Goal: Task Accomplishment & Management: Complete application form

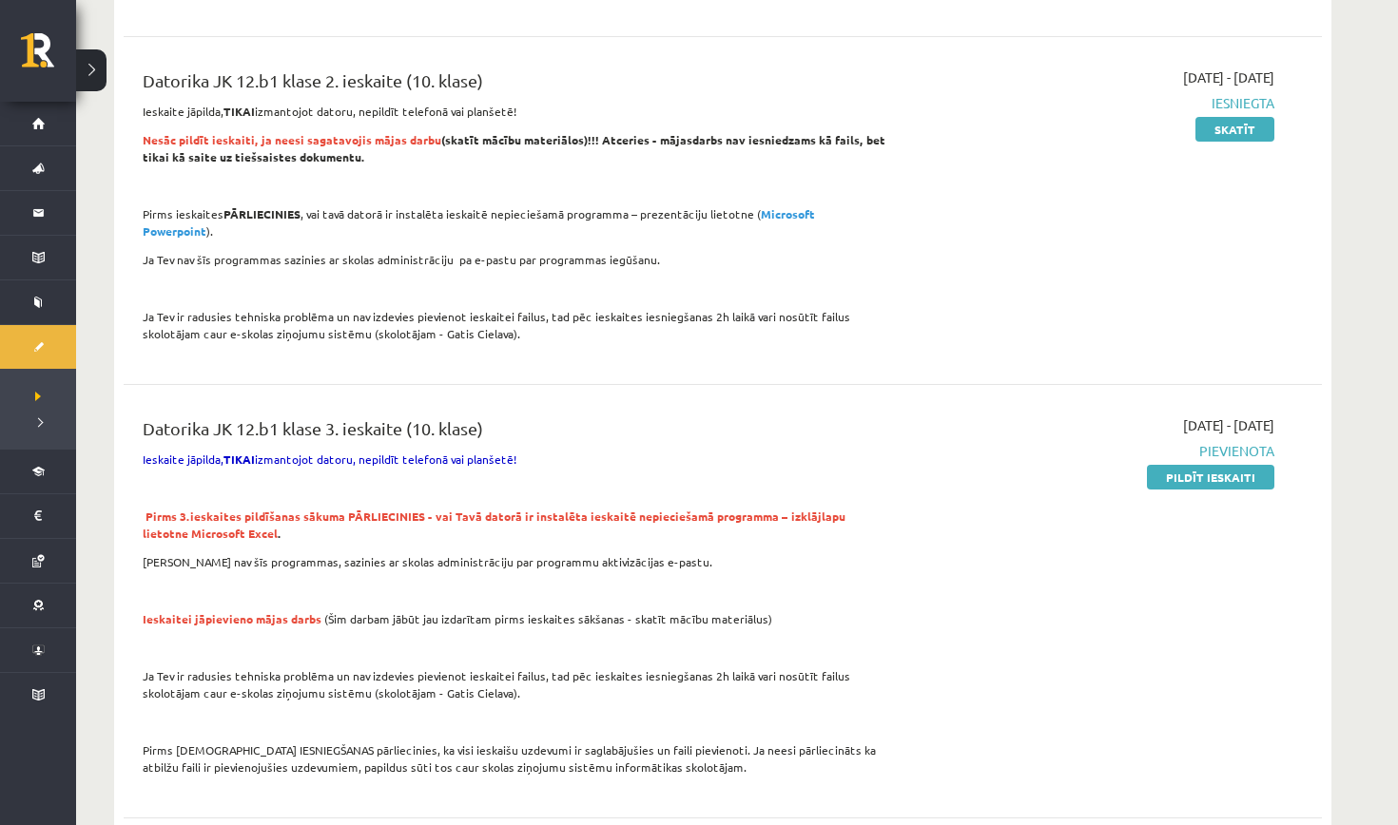
scroll to position [763, 0]
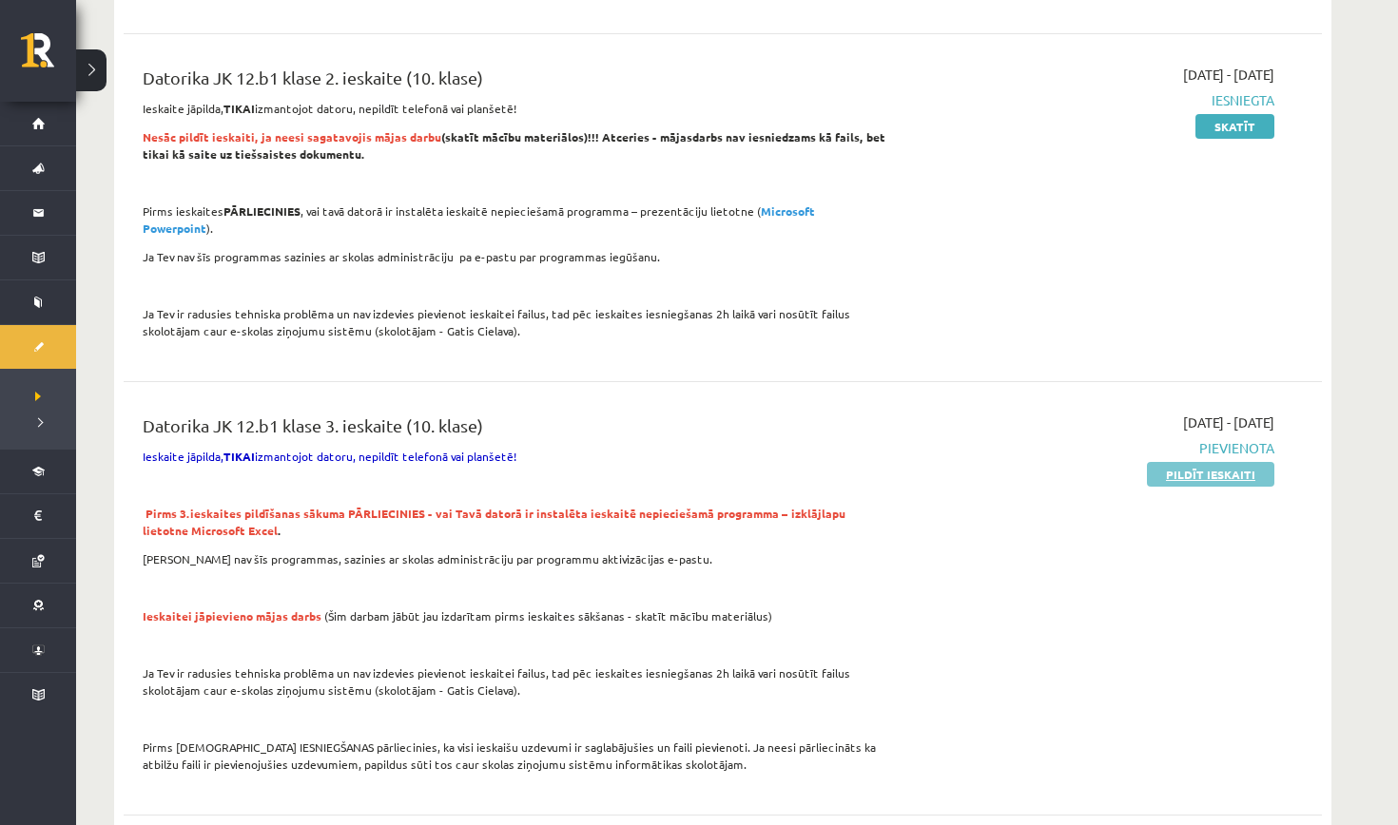
click at [1168, 462] on link "Pildīt ieskaiti" at bounding box center [1210, 474] width 127 height 25
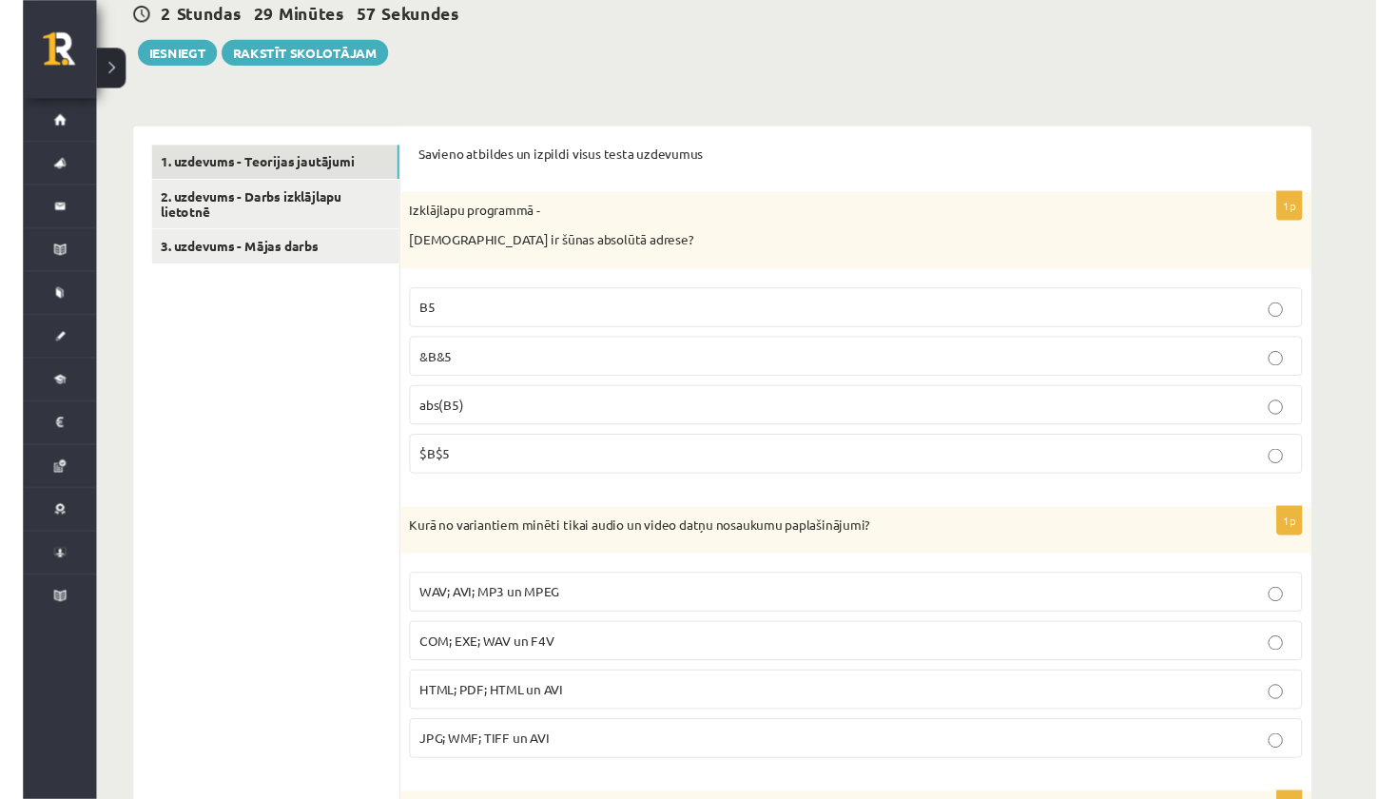
scroll to position [502, 0]
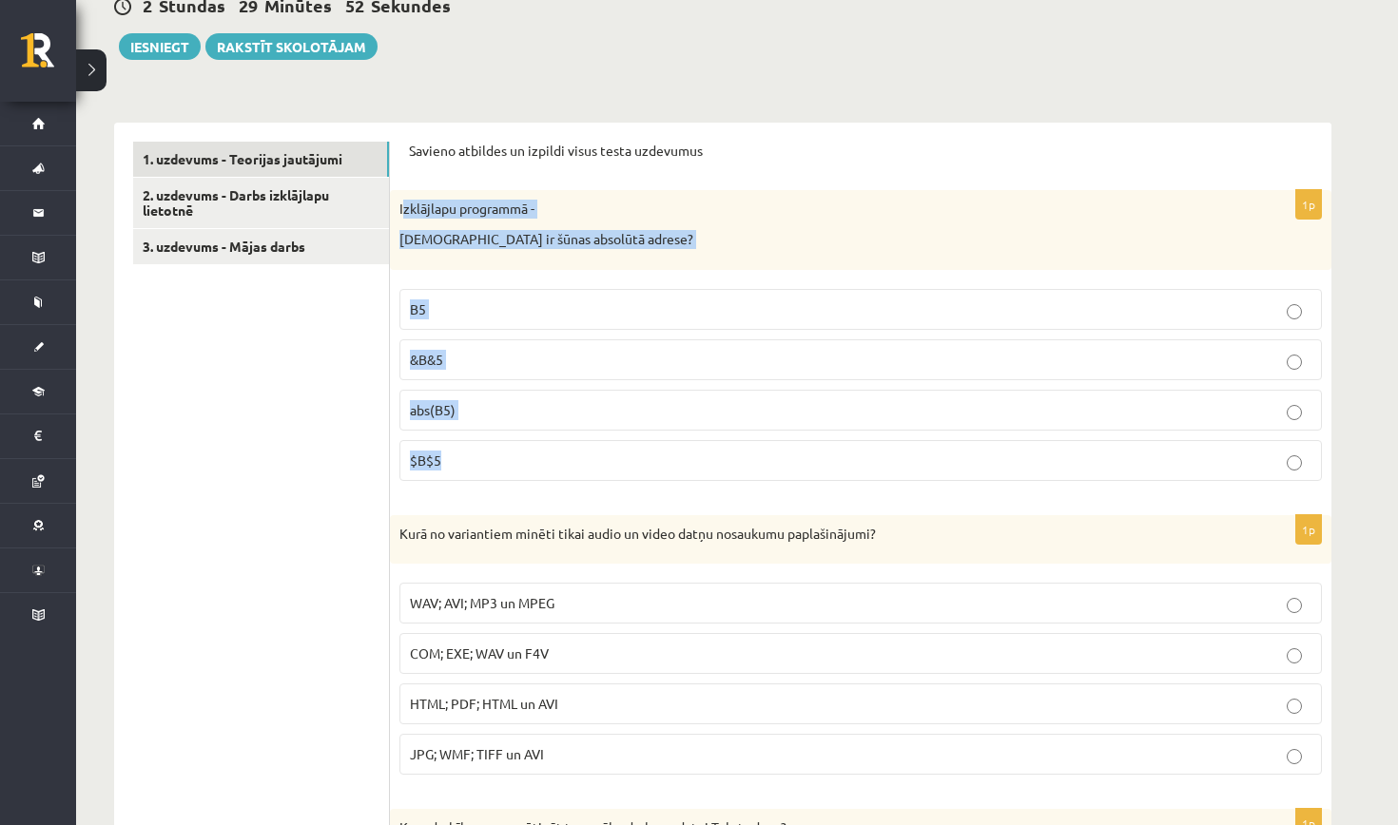
drag, startPoint x: 404, startPoint y: 204, endPoint x: 638, endPoint y: 477, distance: 359.4
copy div "zklājlapu programmā - Kura ir šūnas absolūtā adrese? B5 &B&5 abs(B5) $B$5"
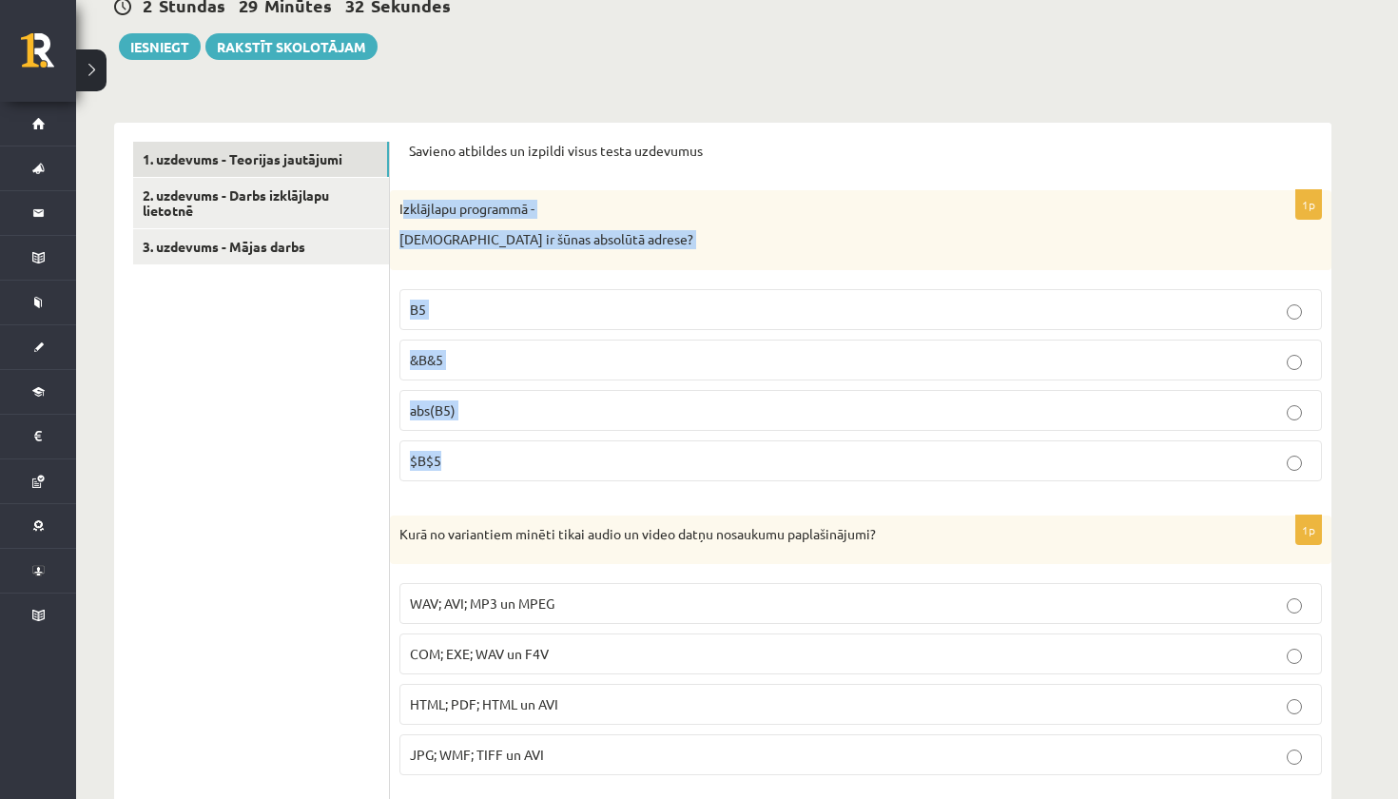
click at [453, 463] on p "$B$5" at bounding box center [860, 461] width 901 height 20
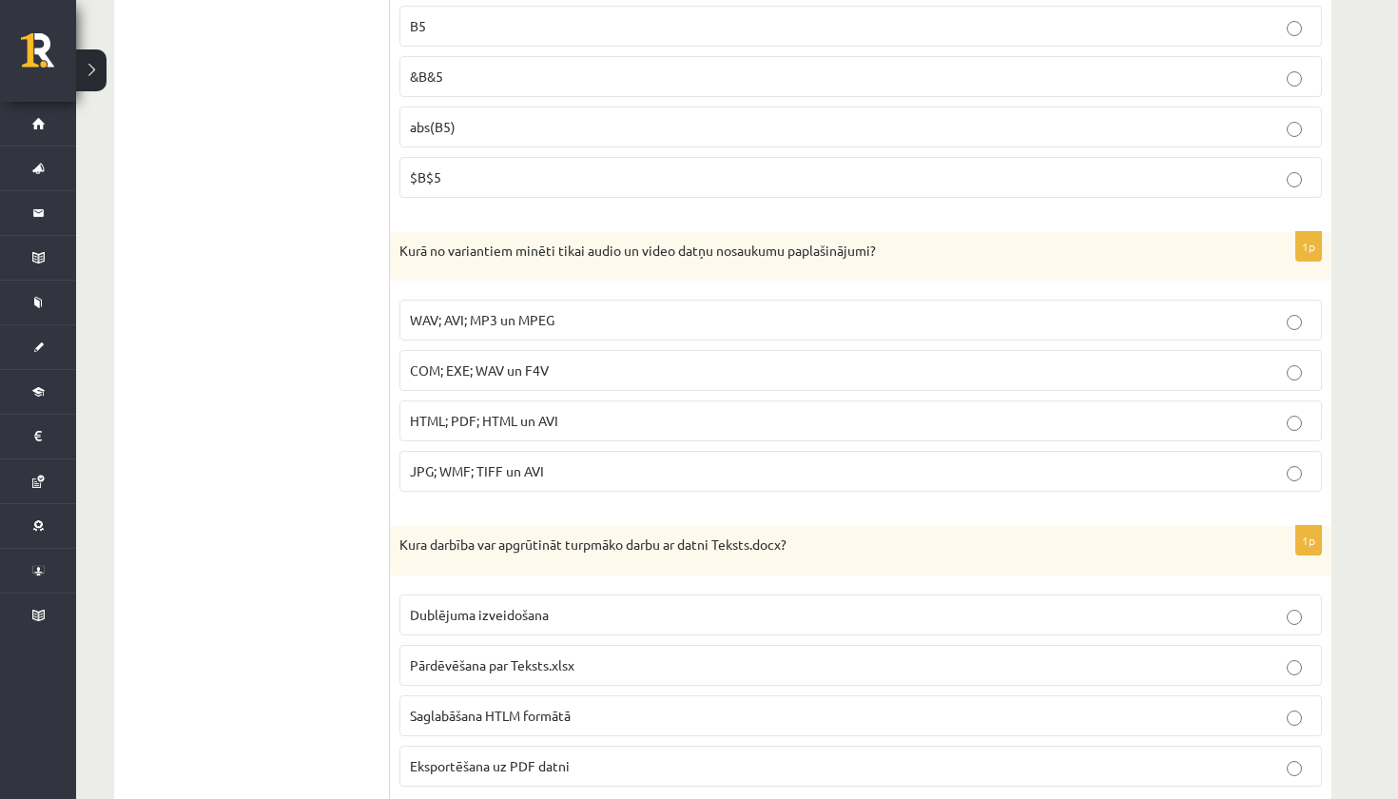
scroll to position [790, 0]
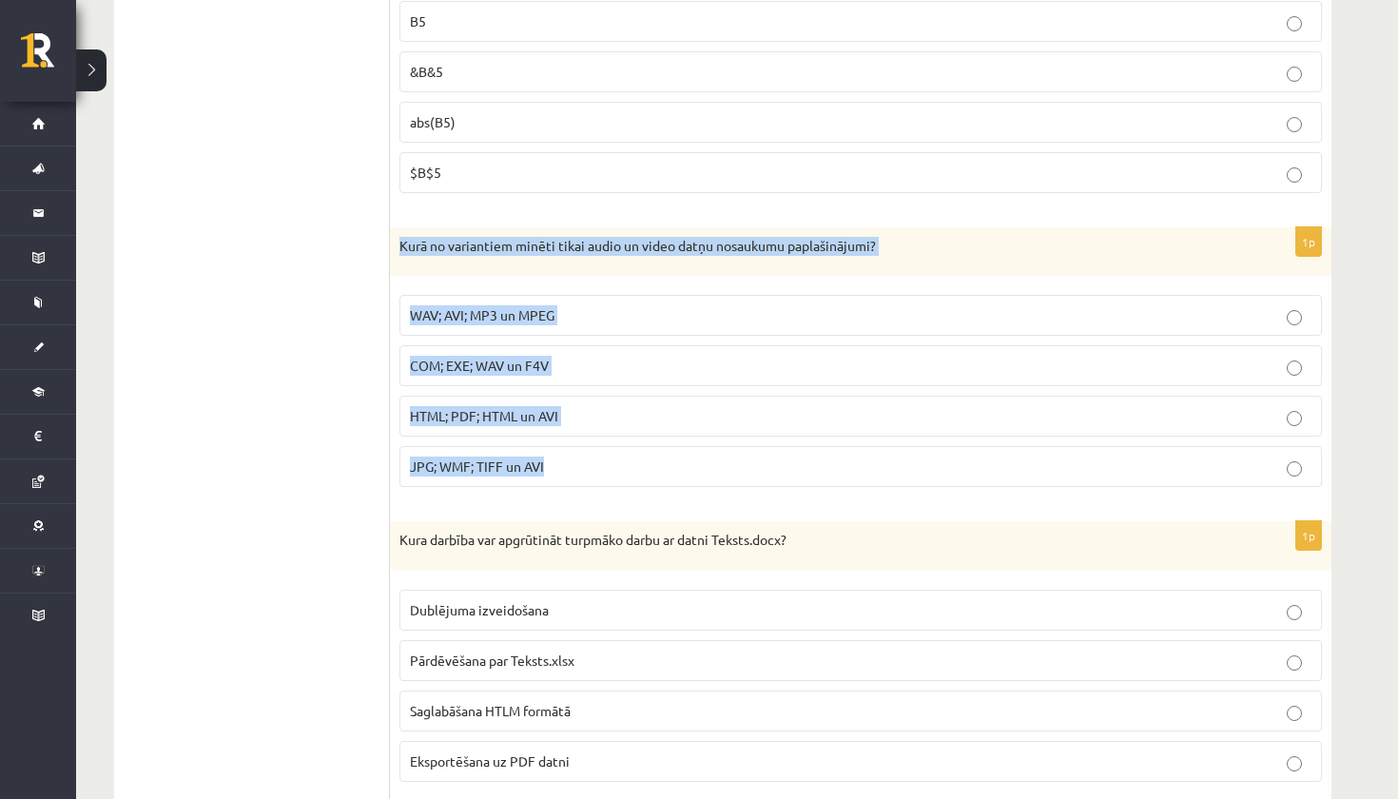
drag, startPoint x: 397, startPoint y: 243, endPoint x: 562, endPoint y: 484, distance: 291.4
click at [563, 486] on div "1p Kurā no variantiem minēti tikai audio un video datņu nosaukumu paplašinājumi…" at bounding box center [860, 365] width 941 height 276
copy div "Kurā no variantiem minēti tikai audio un video datņu nosaukumu paplašinājumi? W…"
click at [493, 312] on span "WAV; AVI; MP3 un MPEG" at bounding box center [482, 314] width 145 height 17
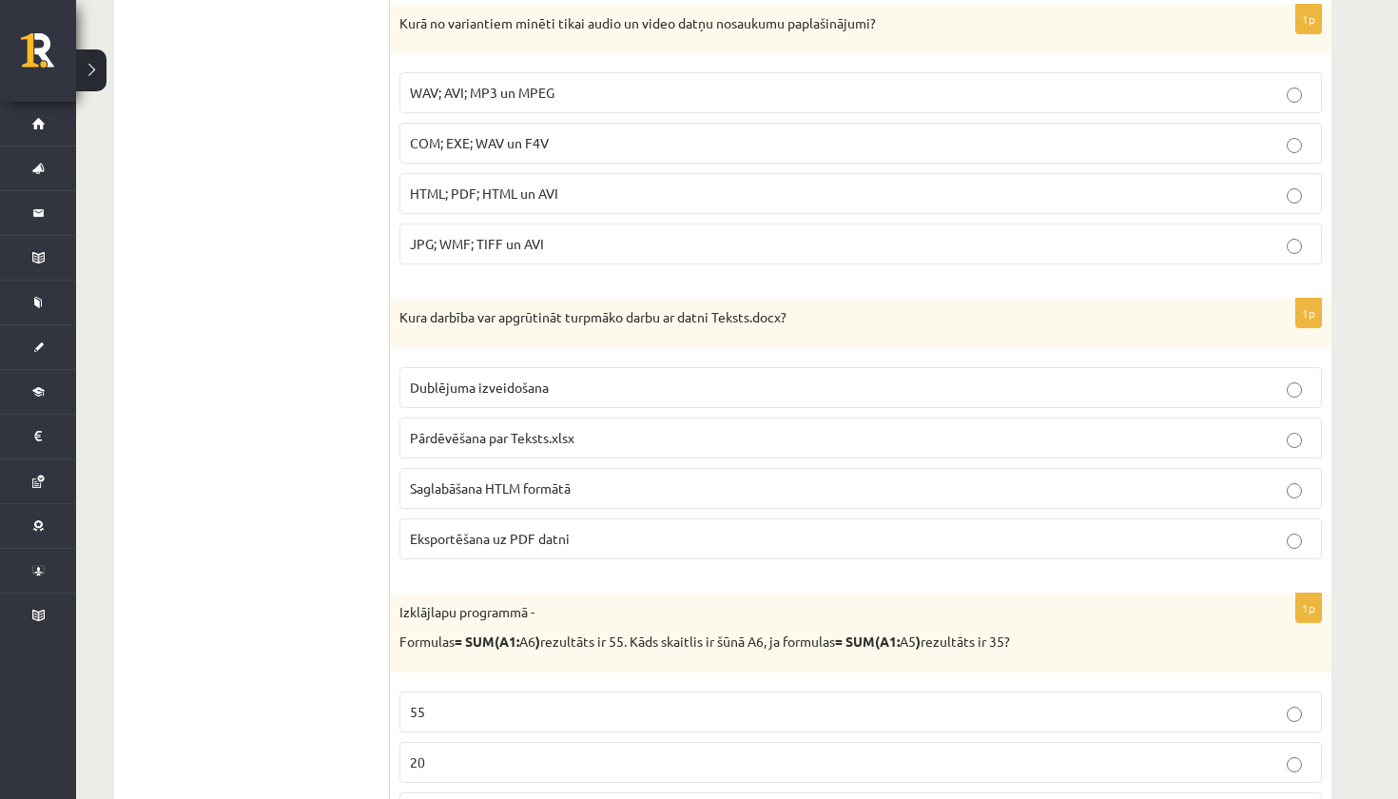
scroll to position [1014, 0]
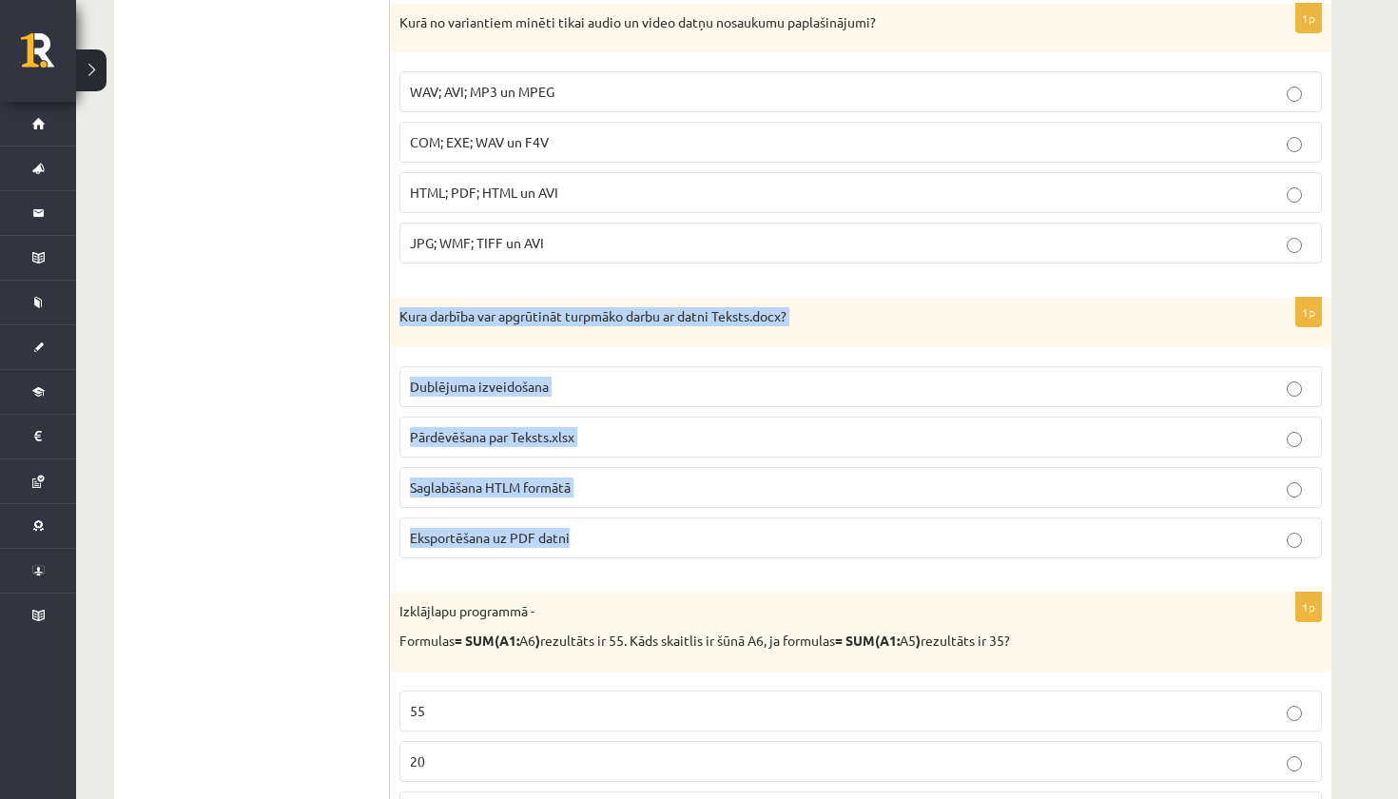
drag, startPoint x: 402, startPoint y: 314, endPoint x: 583, endPoint y: 528, distance: 280.0
click at [583, 528] on div "1p Kura darbība var apgrūtināt turpmāko darbu ar datni Teksts.docx? Dublējuma i…" at bounding box center [860, 436] width 941 height 276
copy div "Kura darbība var apgrūtināt turpmāko darbu ar datni Teksts.docx? Dublējuma izve…"
click at [528, 427] on p "Pārdēvēšana par Teksts.xlsx" at bounding box center [860, 437] width 901 height 20
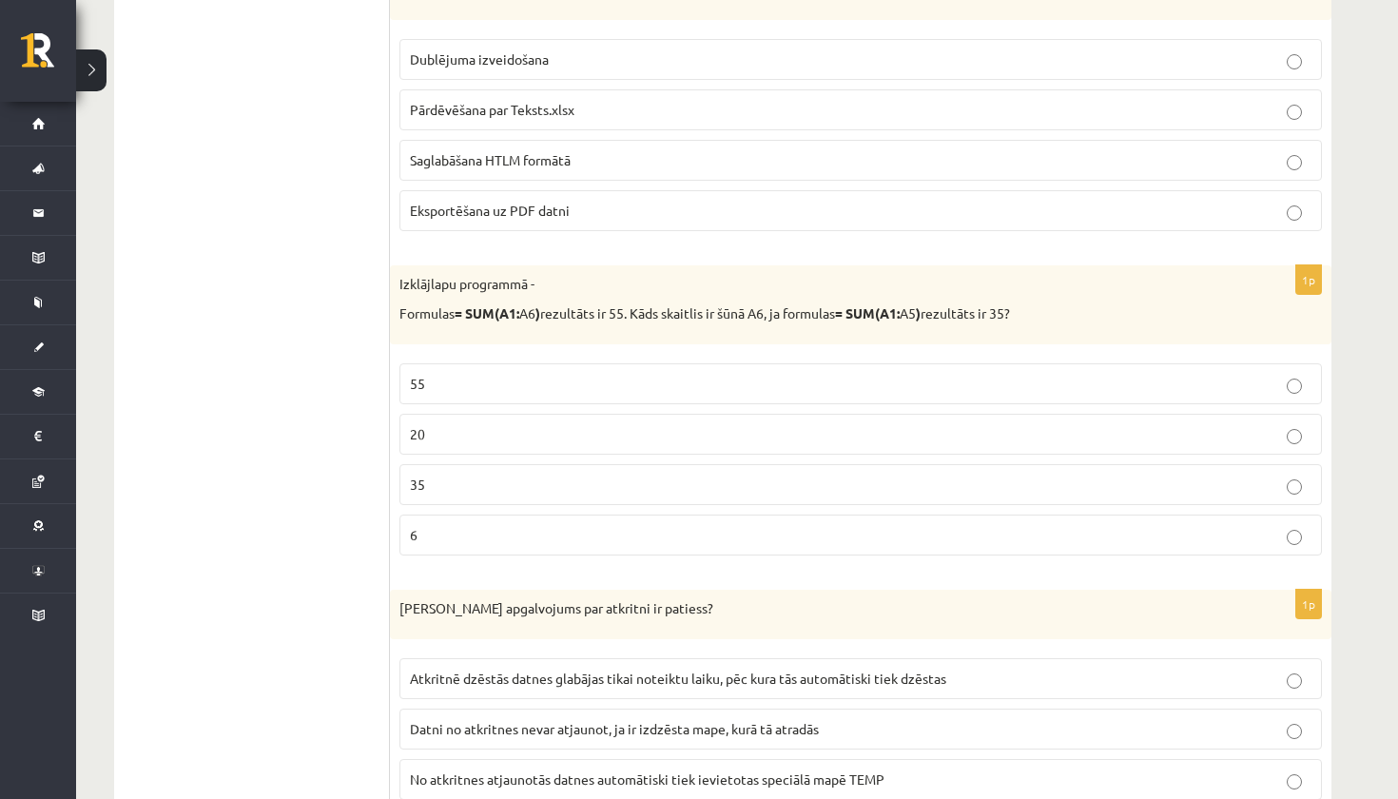
scroll to position [1399, 0]
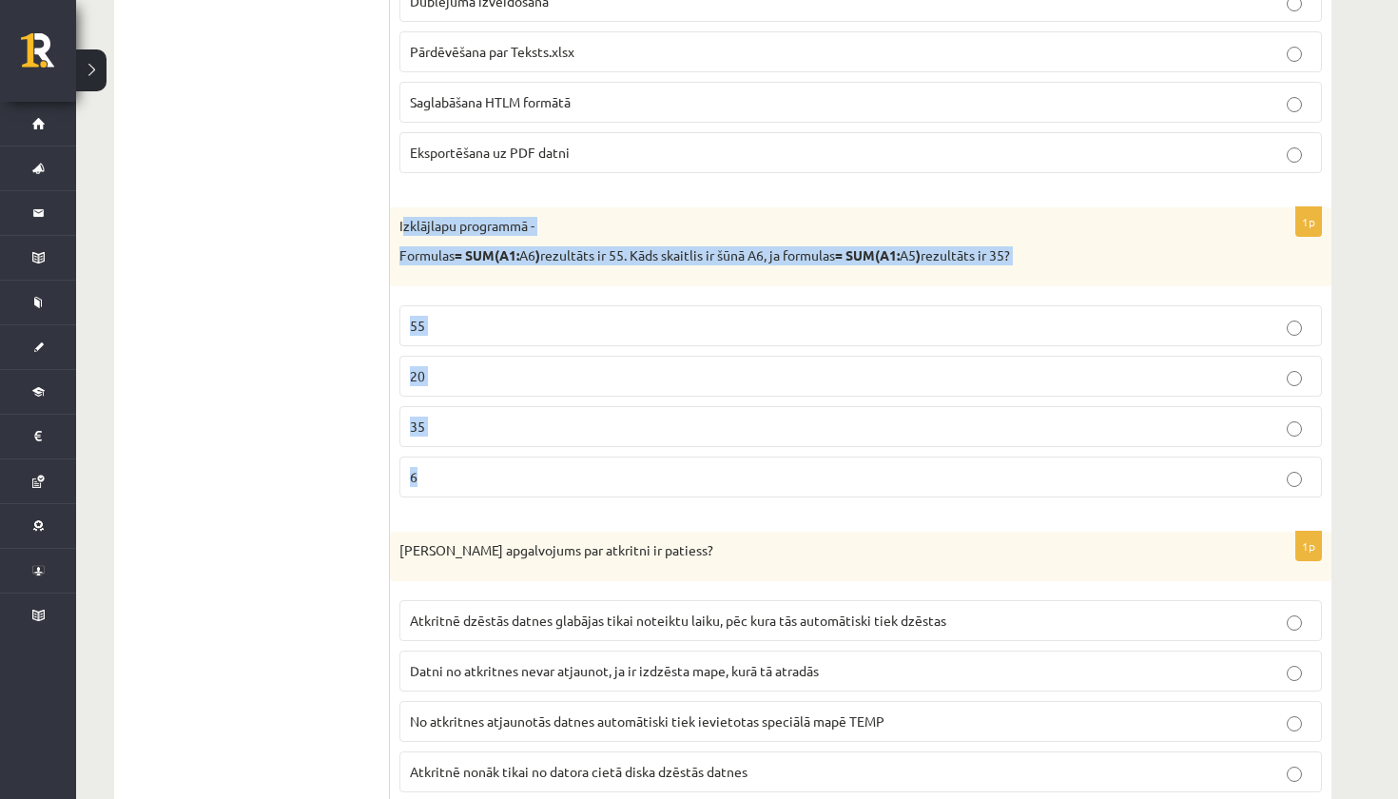
drag, startPoint x: 401, startPoint y: 220, endPoint x: 542, endPoint y: 474, distance: 290.3
click at [542, 474] on div "1p Izklājlapu programmā - Formulas = SUM(A1: A6 ) rezultāts ir 55. Kāds skaitli…" at bounding box center [860, 359] width 941 height 305
copy div "zklājlapu programmā - Formulas = SUM(A1: A6 ) rezultāts ir 55. Kāds skaitlis ir…"
click at [441, 377] on p "20" at bounding box center [860, 376] width 901 height 20
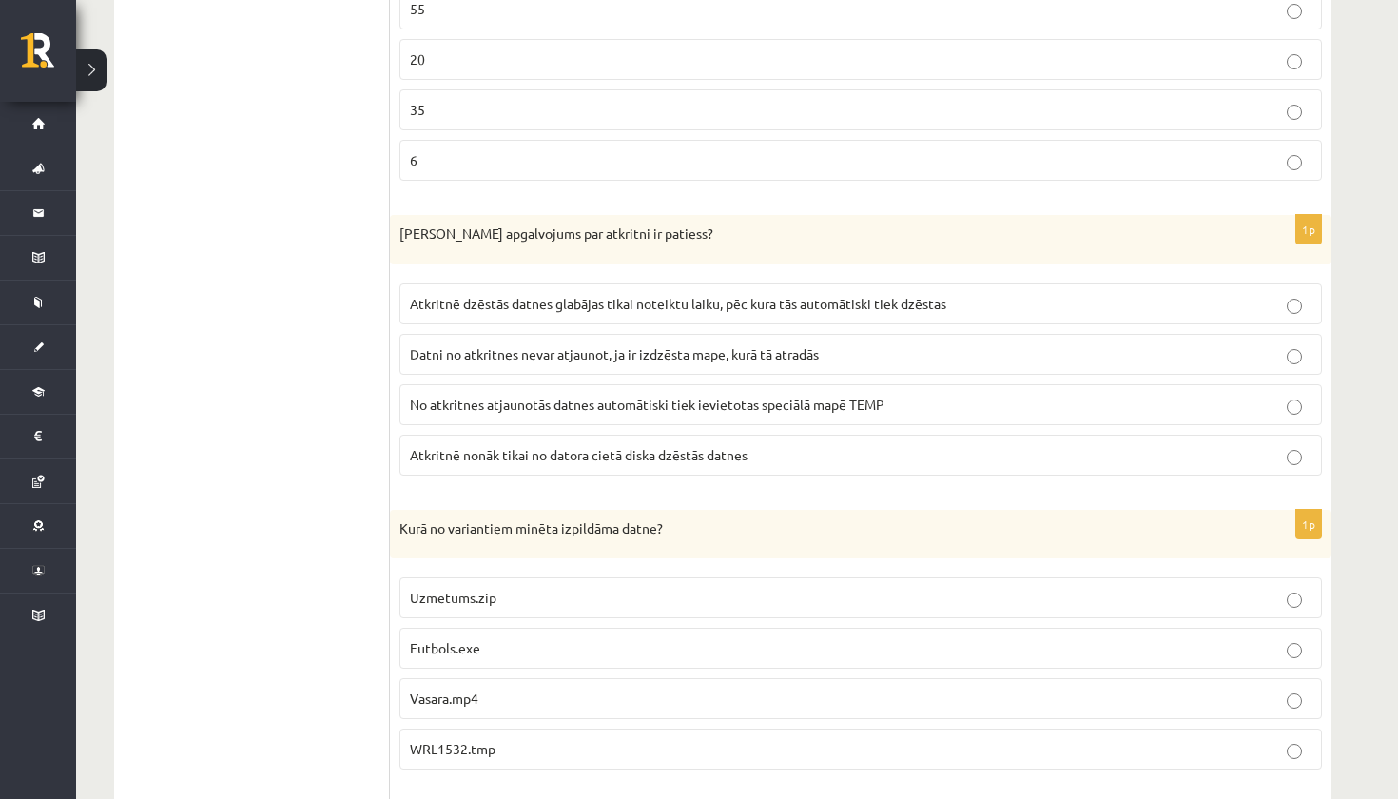
scroll to position [1734, 0]
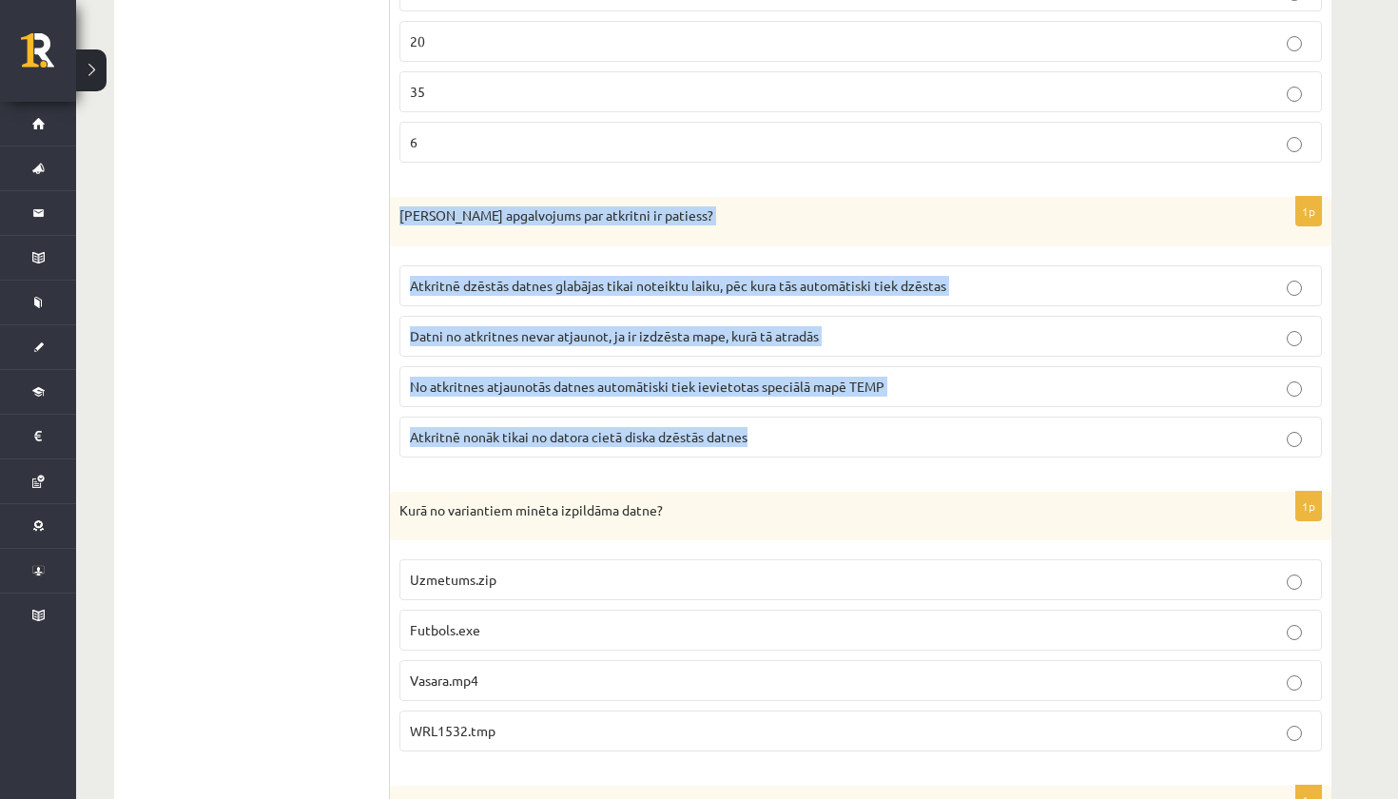
drag, startPoint x: 397, startPoint y: 209, endPoint x: 599, endPoint y: 439, distance: 305.9
click at [600, 440] on div "1p [PERSON_NAME] apgalvojums par atkritni ir patiess? Atkritnē dzēstās datnes g…" at bounding box center [860, 335] width 941 height 276
copy div "[PERSON_NAME] apgalvojums par atkritni ir patiess? Atkritnē dzēstās datnes glab…"
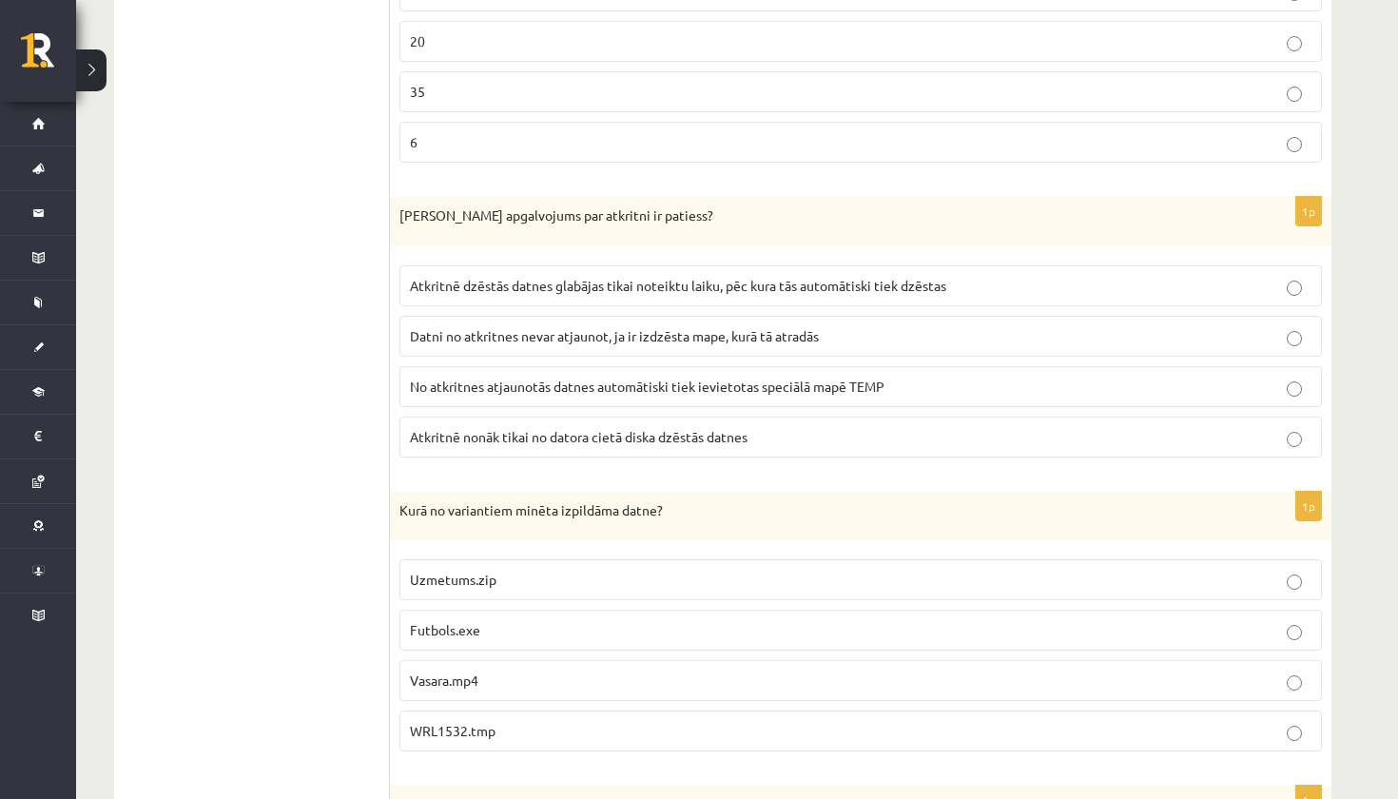
click at [451, 438] on span "Atkritnē nonāk tikai no datora cietā diska dzēstās datnes" at bounding box center [579, 436] width 338 height 17
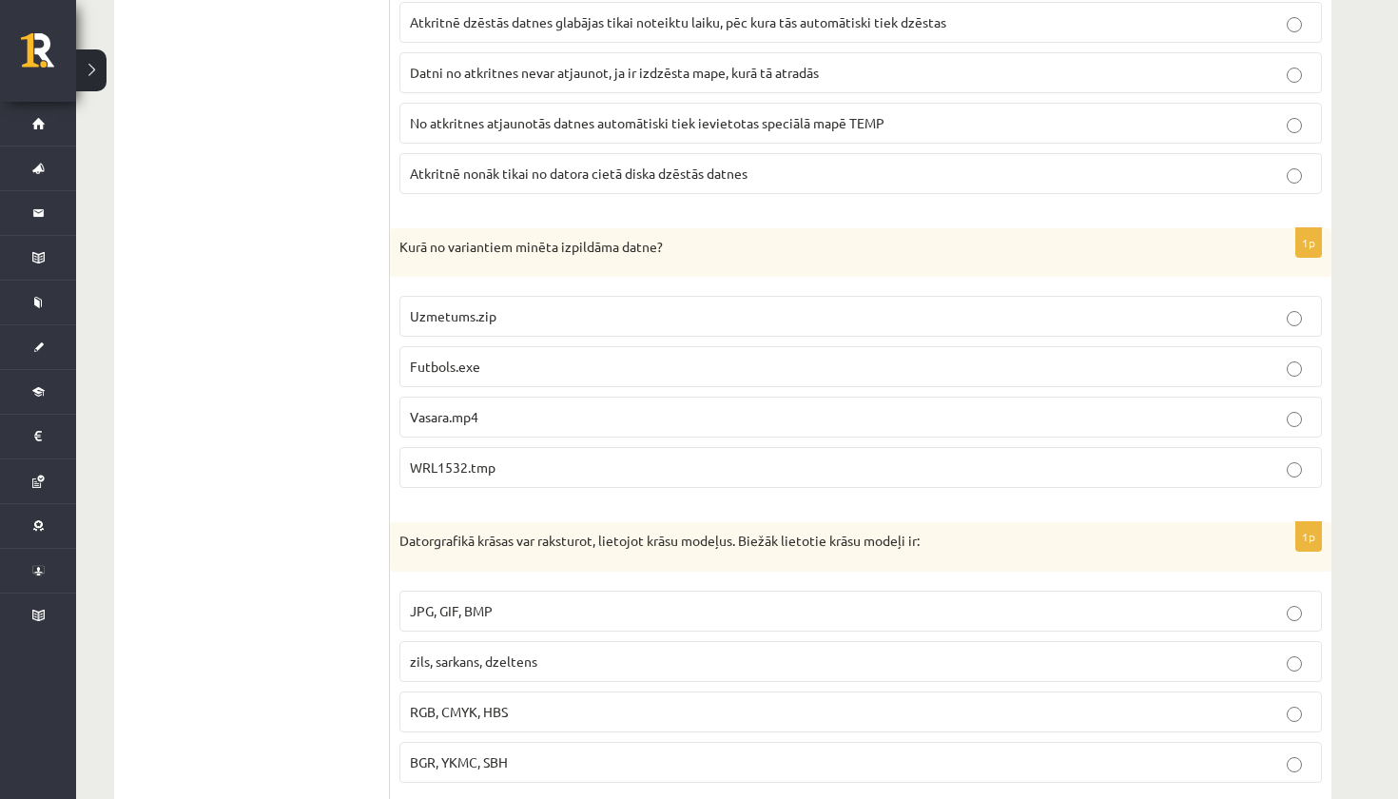
scroll to position [1999, 0]
drag, startPoint x: 389, startPoint y: 246, endPoint x: 450, endPoint y: 324, distance: 98.9
click at [450, 325] on div "**********" at bounding box center [722, 483] width 1217 height 3715
click at [407, 257] on div "Kurā no variantiem minēta izpildāma datne?" at bounding box center [860, 250] width 941 height 49
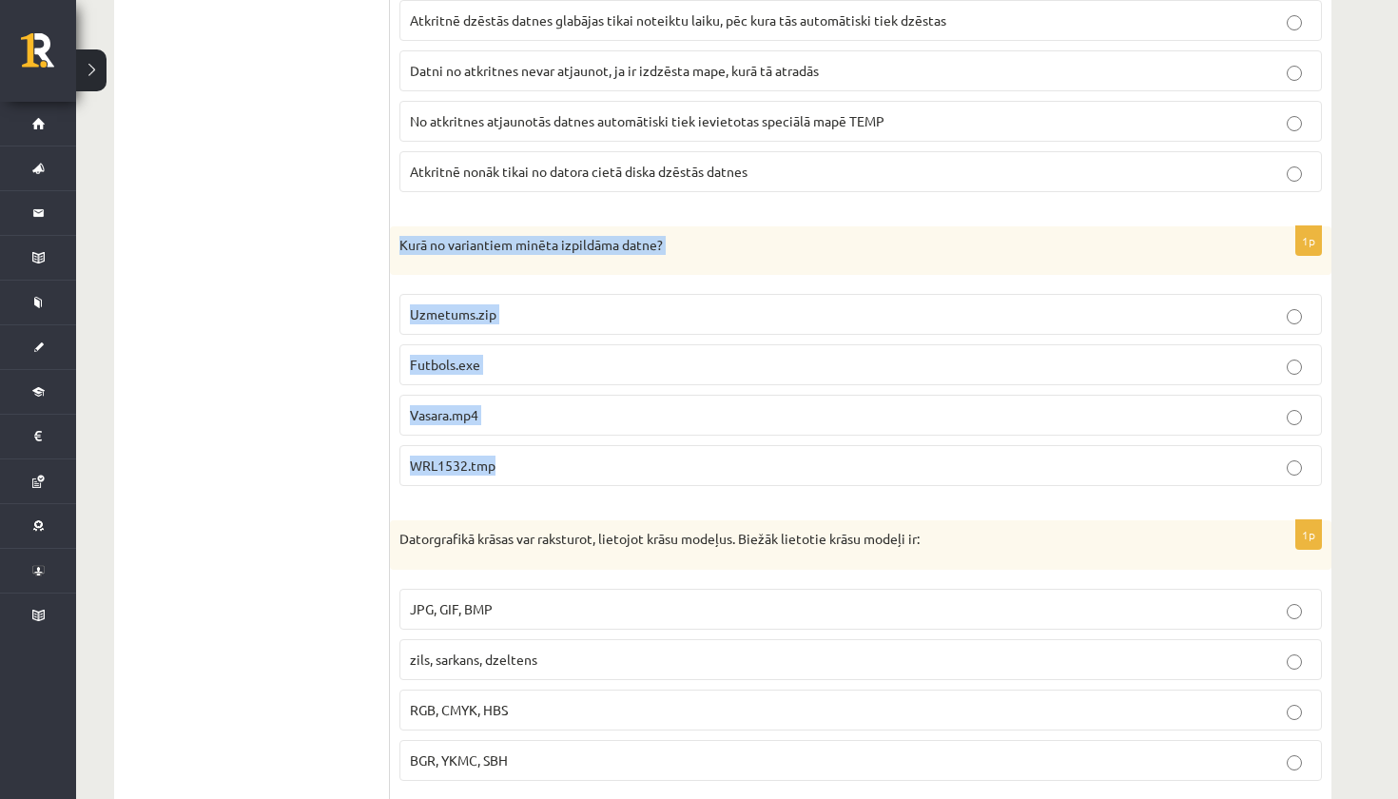
drag, startPoint x: 399, startPoint y: 239, endPoint x: 509, endPoint y: 455, distance: 242.8
click at [509, 455] on div "1p Kurā no variantiem minēta izpildāma datne? Uzmetums.zip Futbols.exe Vasara.m…" at bounding box center [860, 364] width 941 height 276
copy div "Kurā no variantiem minēta izpildāma datne? Uzmetums.zip Futbols.exe Vasara.mp4 …"
click at [472, 363] on span "Futbols.exe" at bounding box center [445, 364] width 70 height 17
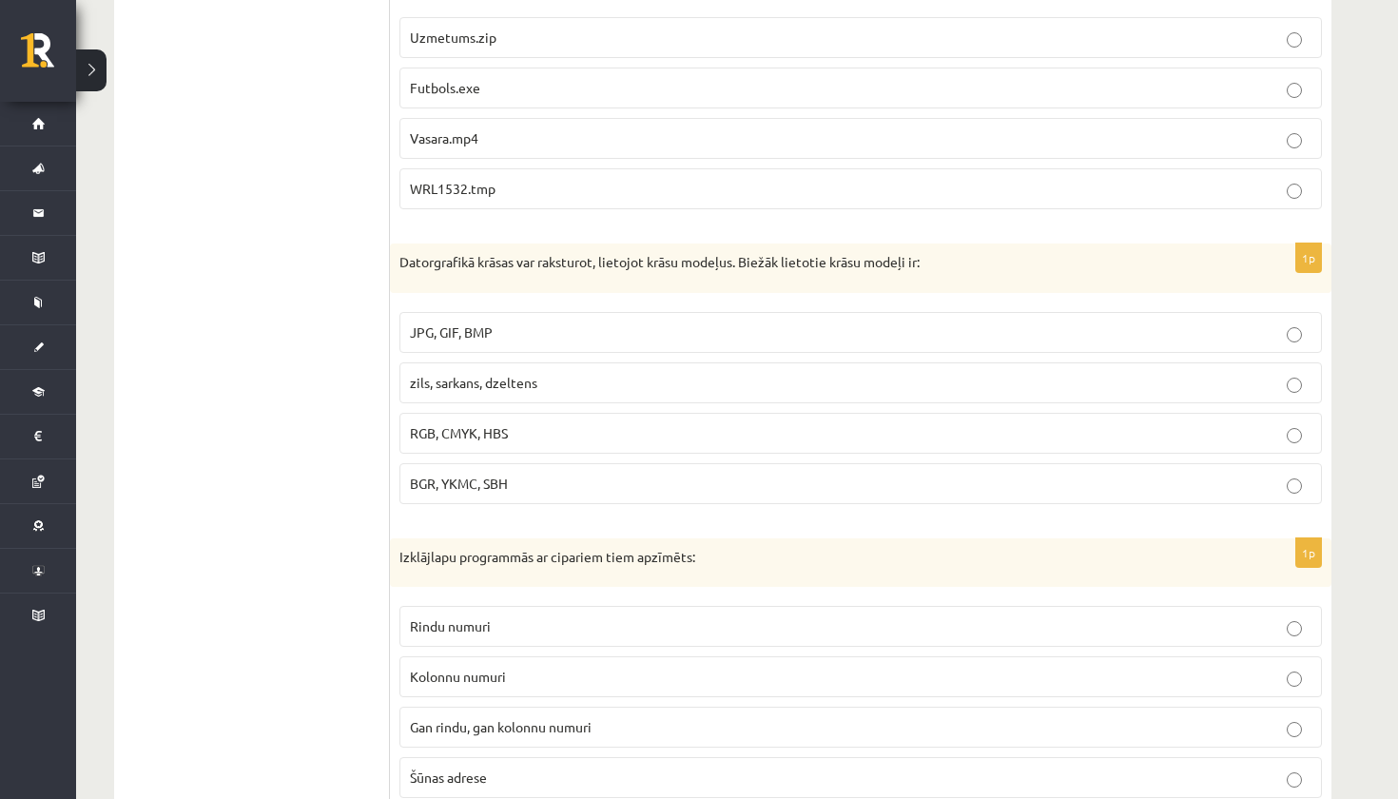
scroll to position [2337, 0]
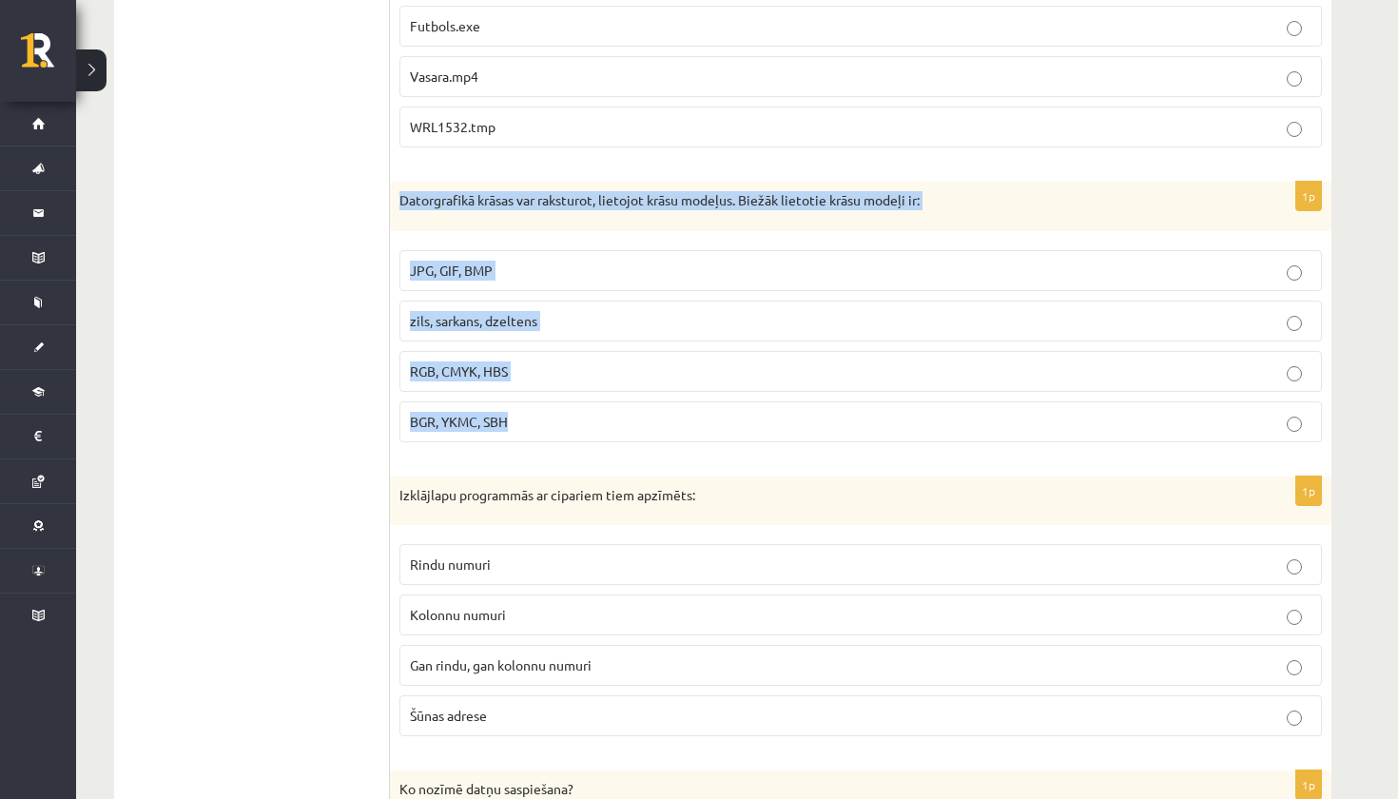
drag, startPoint x: 398, startPoint y: 196, endPoint x: 514, endPoint y: 416, distance: 249.3
click at [515, 417] on div "1p Datorgrafikā krāsas var raksturot, lietojot krāsu modeļus. Biežāk lietotie k…" at bounding box center [860, 320] width 941 height 276
copy div "Datorgrafikā krāsas var raksturot, lietojot krāsu modeļus. Biežāk lietotie krās…"
click at [479, 366] on span "RGB, CMYK, HBS" at bounding box center [459, 370] width 98 height 17
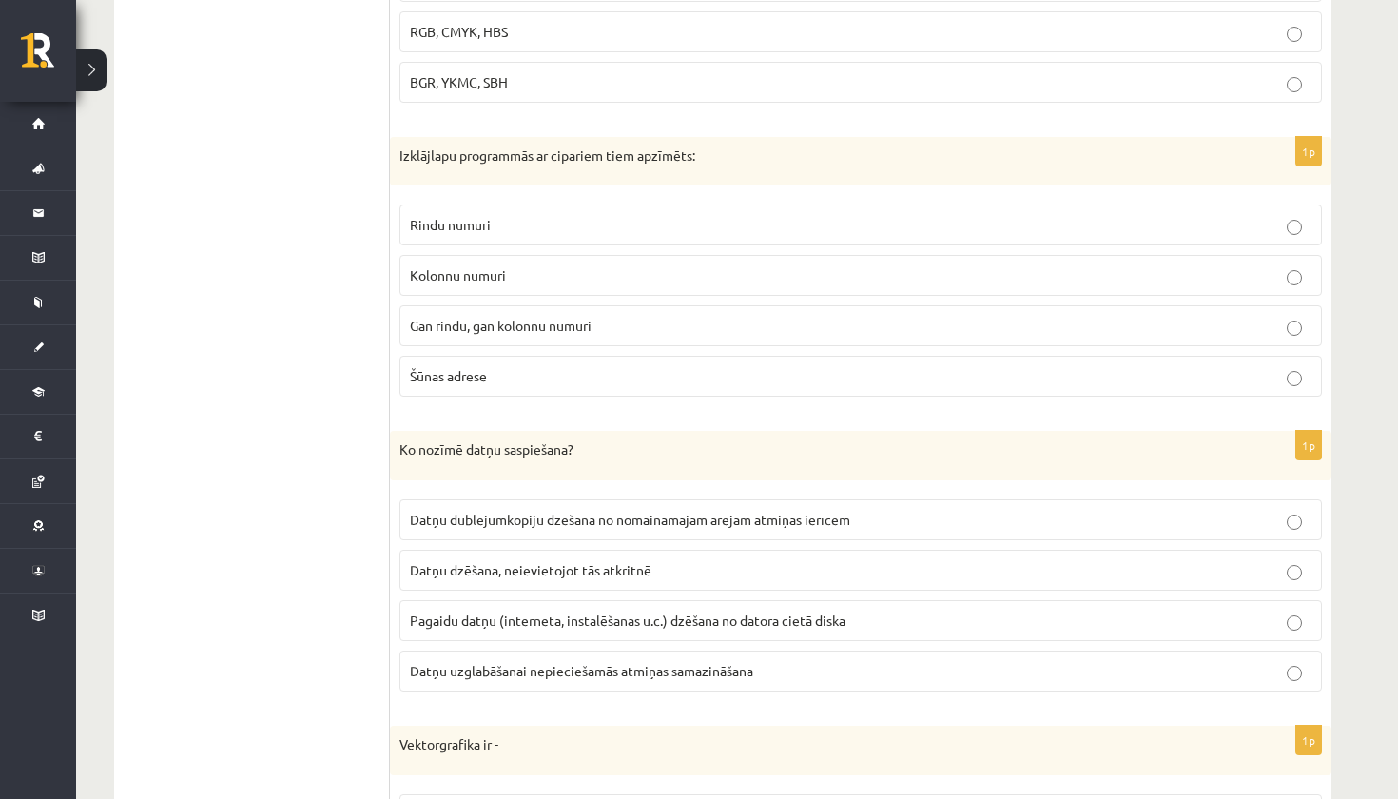
scroll to position [2725, 0]
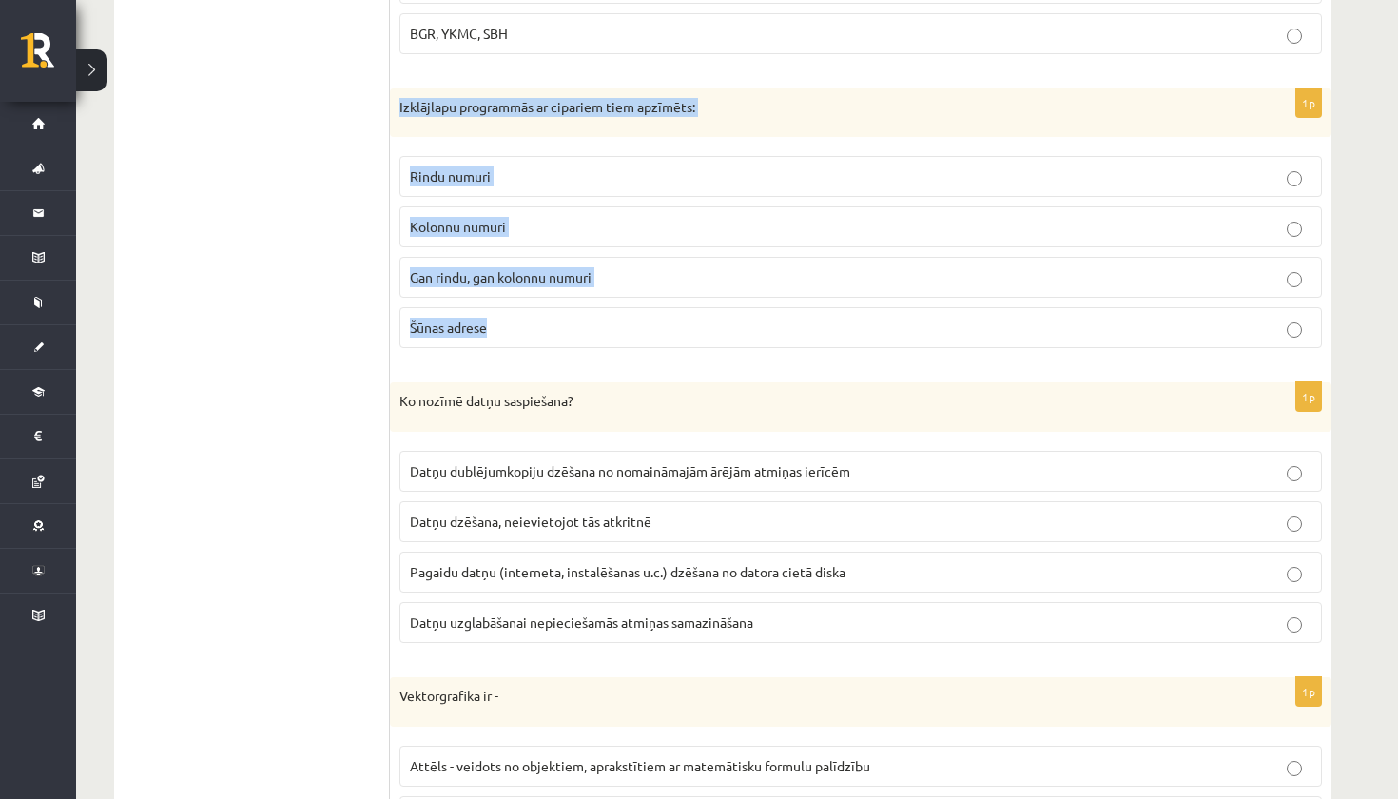
drag, startPoint x: 399, startPoint y: 99, endPoint x: 525, endPoint y: 328, distance: 261.3
click at [525, 328] on div "1p Izklājlapu programmās ar cipariem tiem apzīmēts: Rindu numuri Kolonnu numuri…" at bounding box center [860, 226] width 941 height 276
copy div "Izklājlapu programmās ar cipariem tiem apzīmēts: Rindu numuri Kolonnu numuri Ga…"
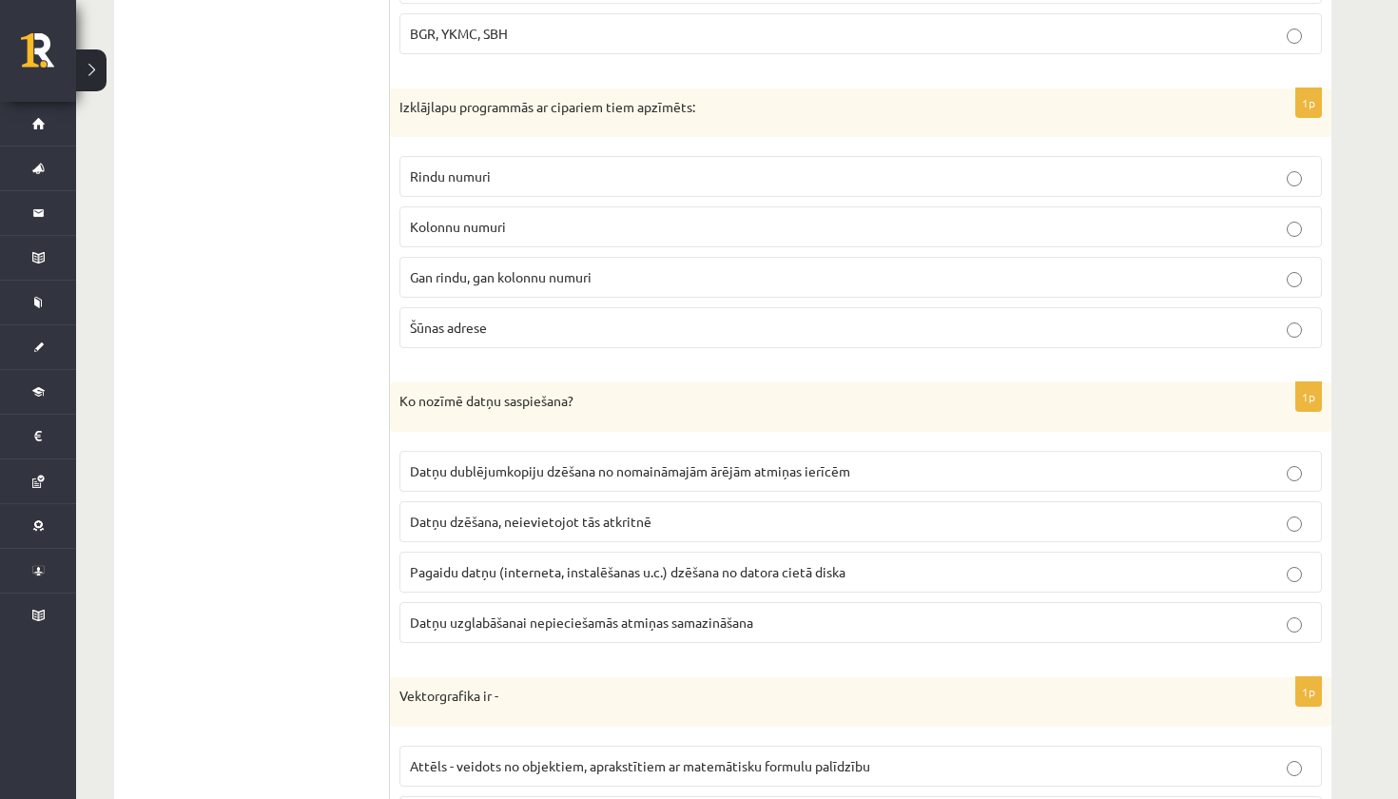
click at [473, 170] on span "Rindu numuri" at bounding box center [450, 175] width 81 height 17
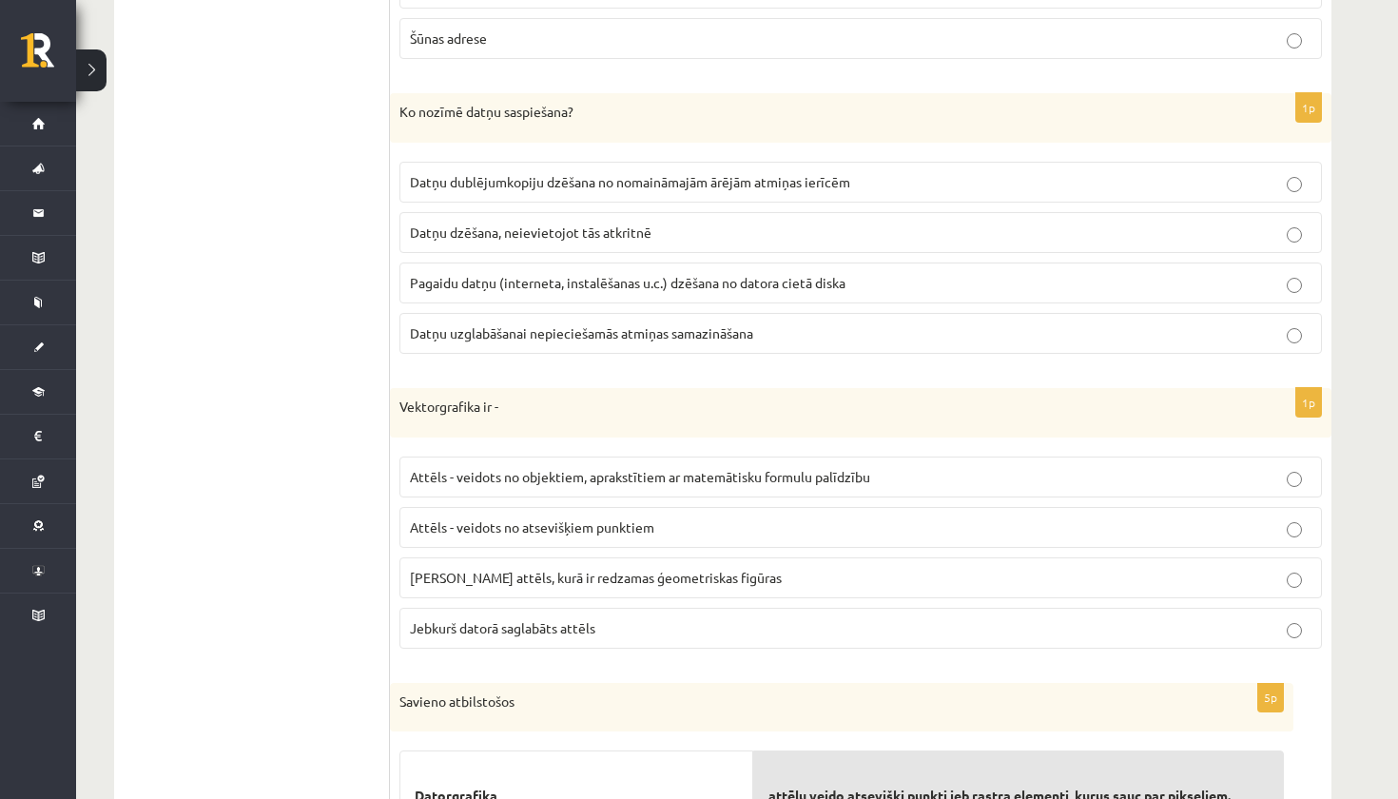
scroll to position [3023, 0]
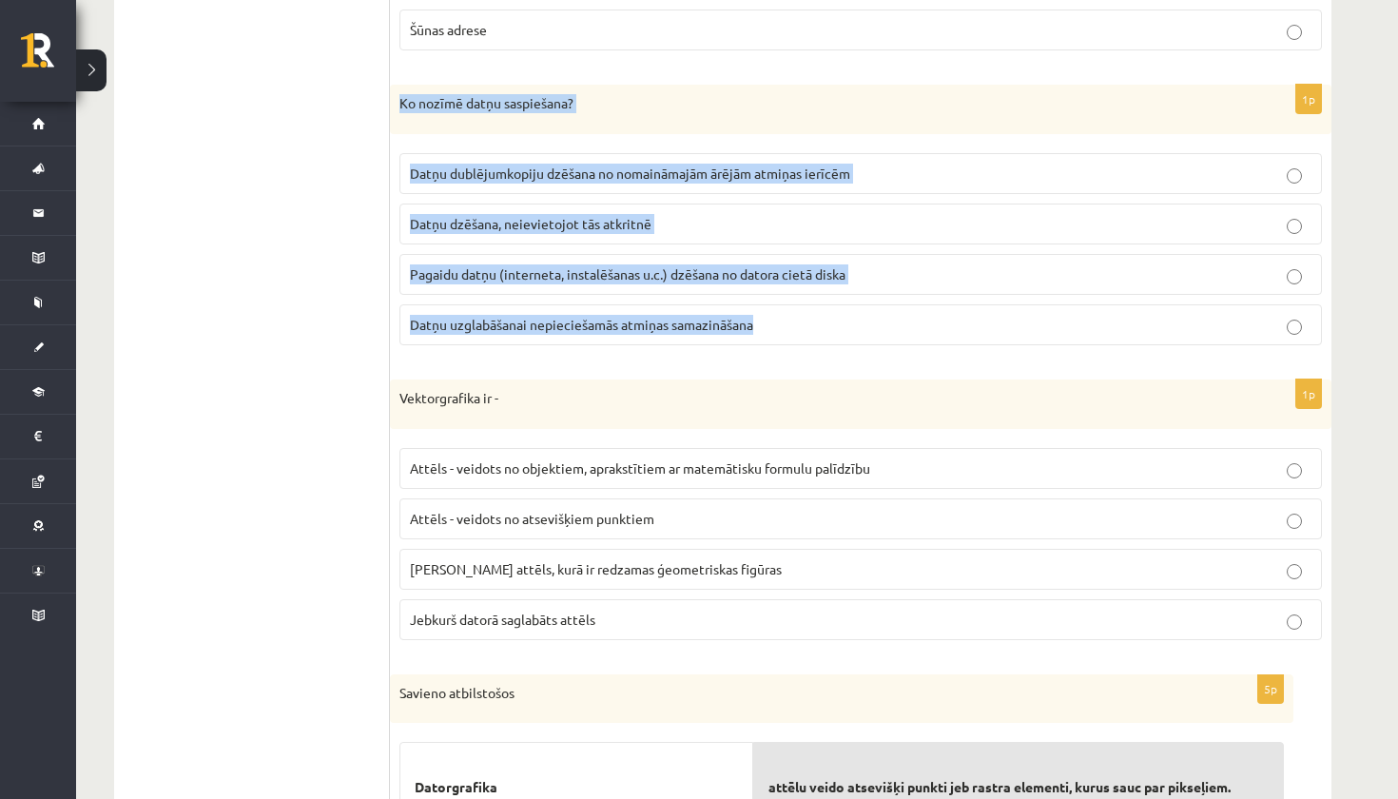
drag, startPoint x: 397, startPoint y: 96, endPoint x: 763, endPoint y: 318, distance: 427.9
click at [763, 318] on div "1p Ko nozīmē datņu saspiešana? Datņu dublējumkopiju dzēšana no nomaināmajām ārē…" at bounding box center [860, 223] width 941 height 276
copy div "Ko nozīmē datņu saspiešana? Datņu dublējumkopiju dzēšana no nomaināmajām ārējām…"
click at [493, 333] on label "Datņu uzglabāšanai nepieciešamās atmiņas samazināšana" at bounding box center [860, 324] width 922 height 41
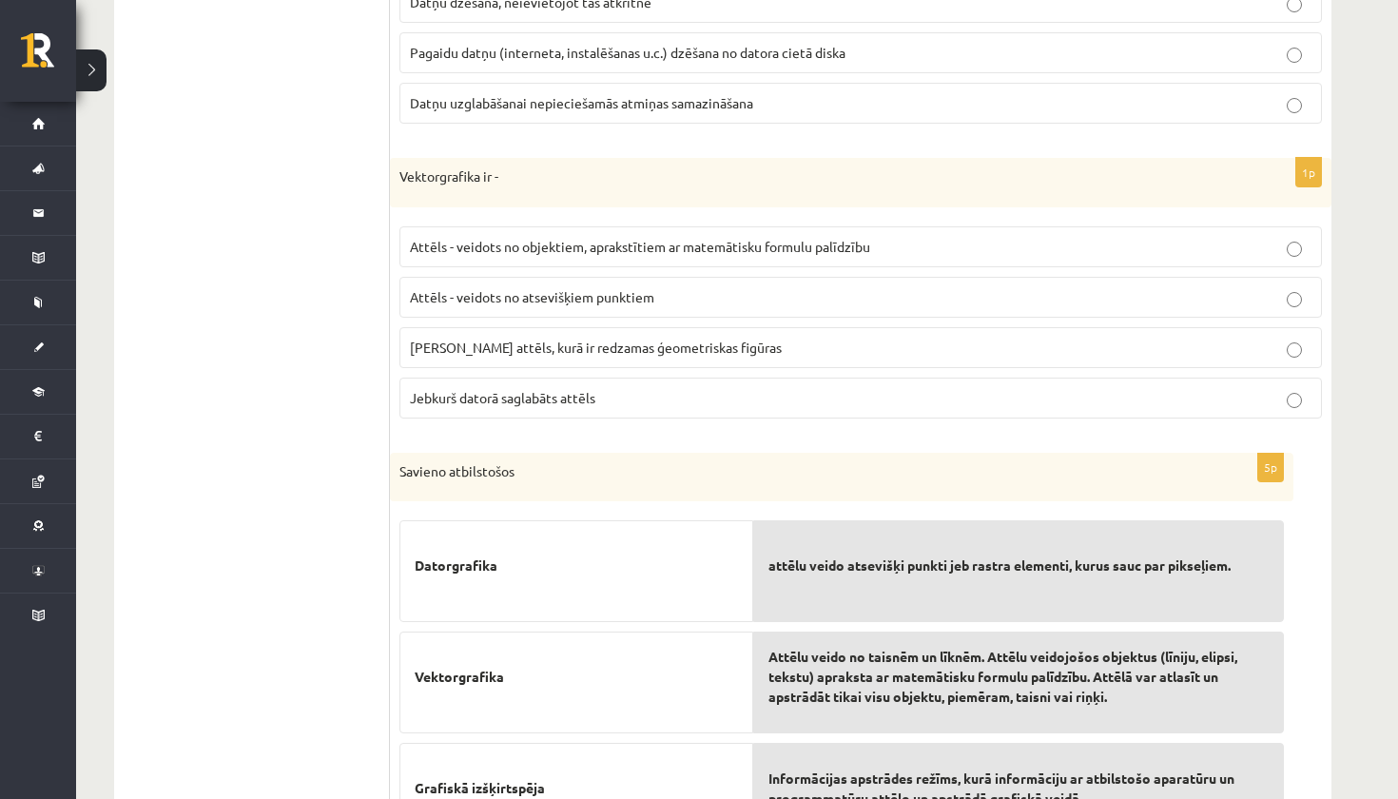
scroll to position [3264, 0]
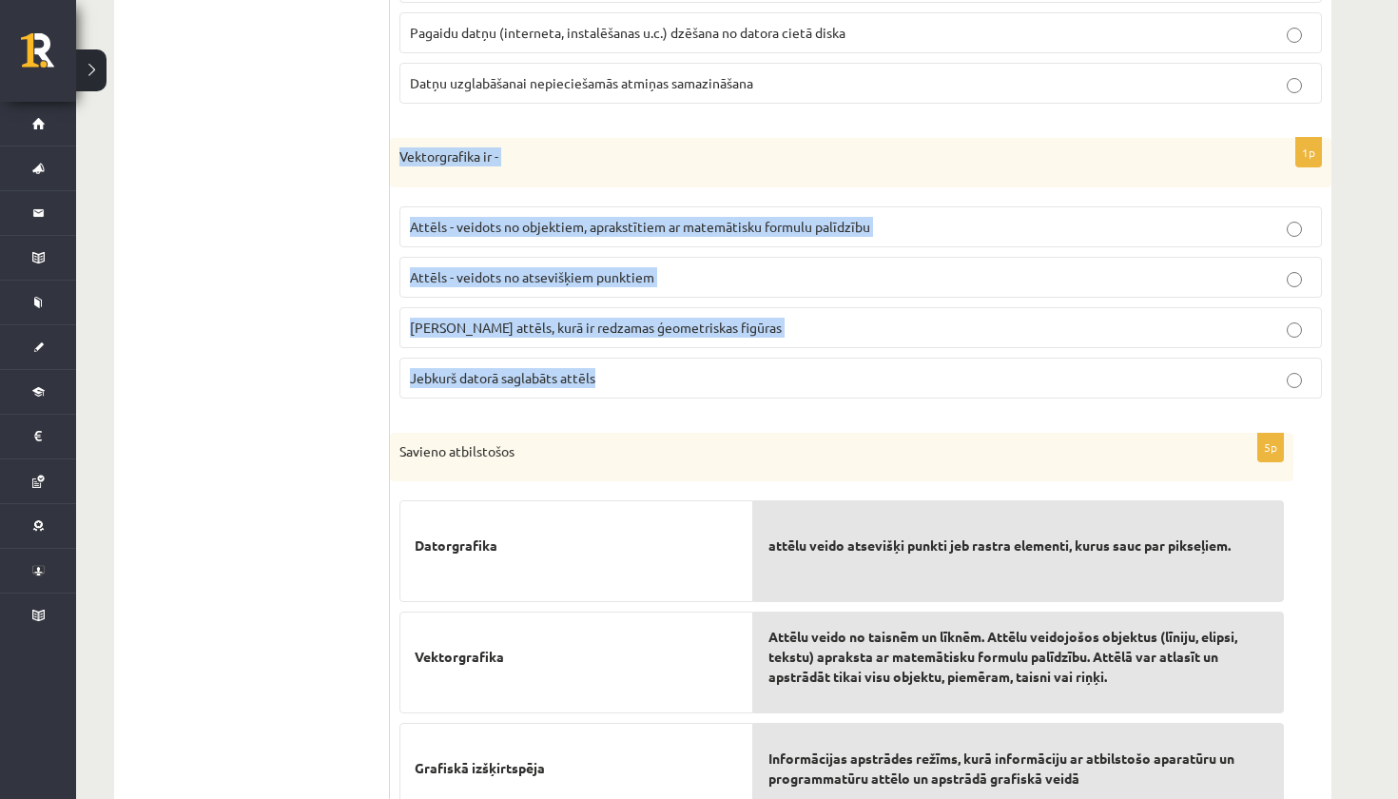
drag, startPoint x: 402, startPoint y: 150, endPoint x: 605, endPoint y: 382, distance: 308.0
click at [605, 382] on div "1p Vektorgrafika ir - Attēls - veidots no objektiem, aprakstītiem ar matemātisk…" at bounding box center [860, 276] width 941 height 276
copy div "Vektorgrafika ir - Attēls - veidots no objektiem, aprakstītiem ar matemātisku f…"
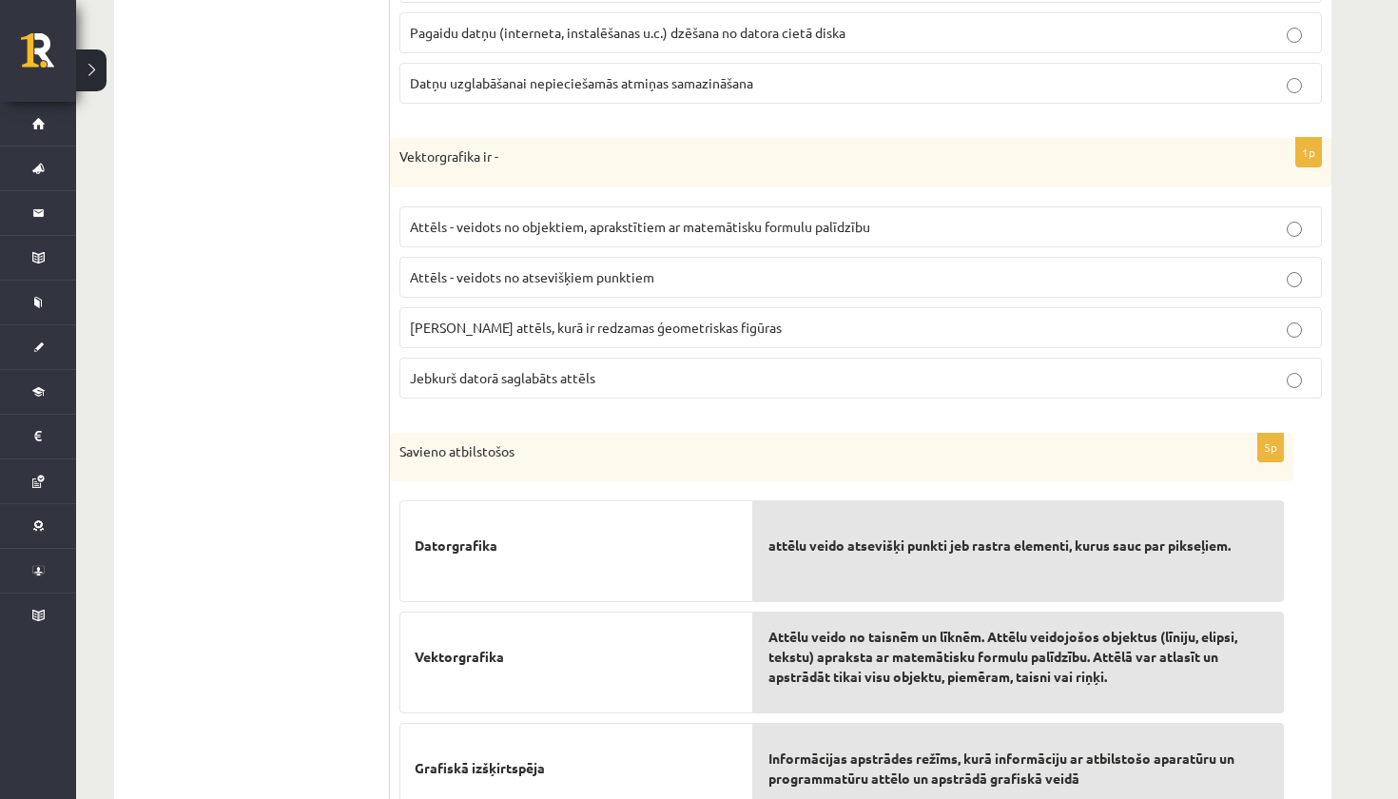
click at [518, 226] on p "Attēls - veidots no objektiem, aprakstītiem ar matemātisku formulu palīdzību" at bounding box center [860, 227] width 901 height 20
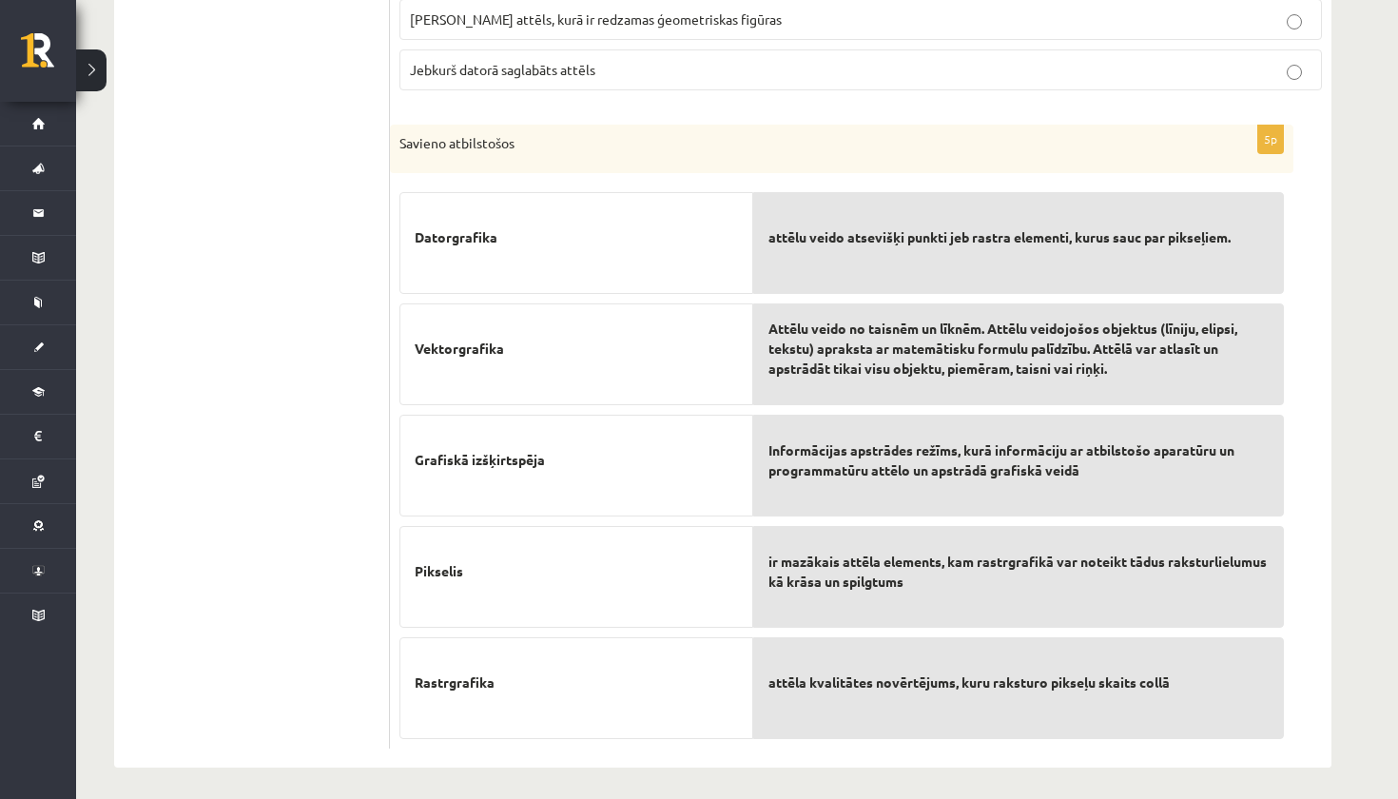
scroll to position [3572, 0]
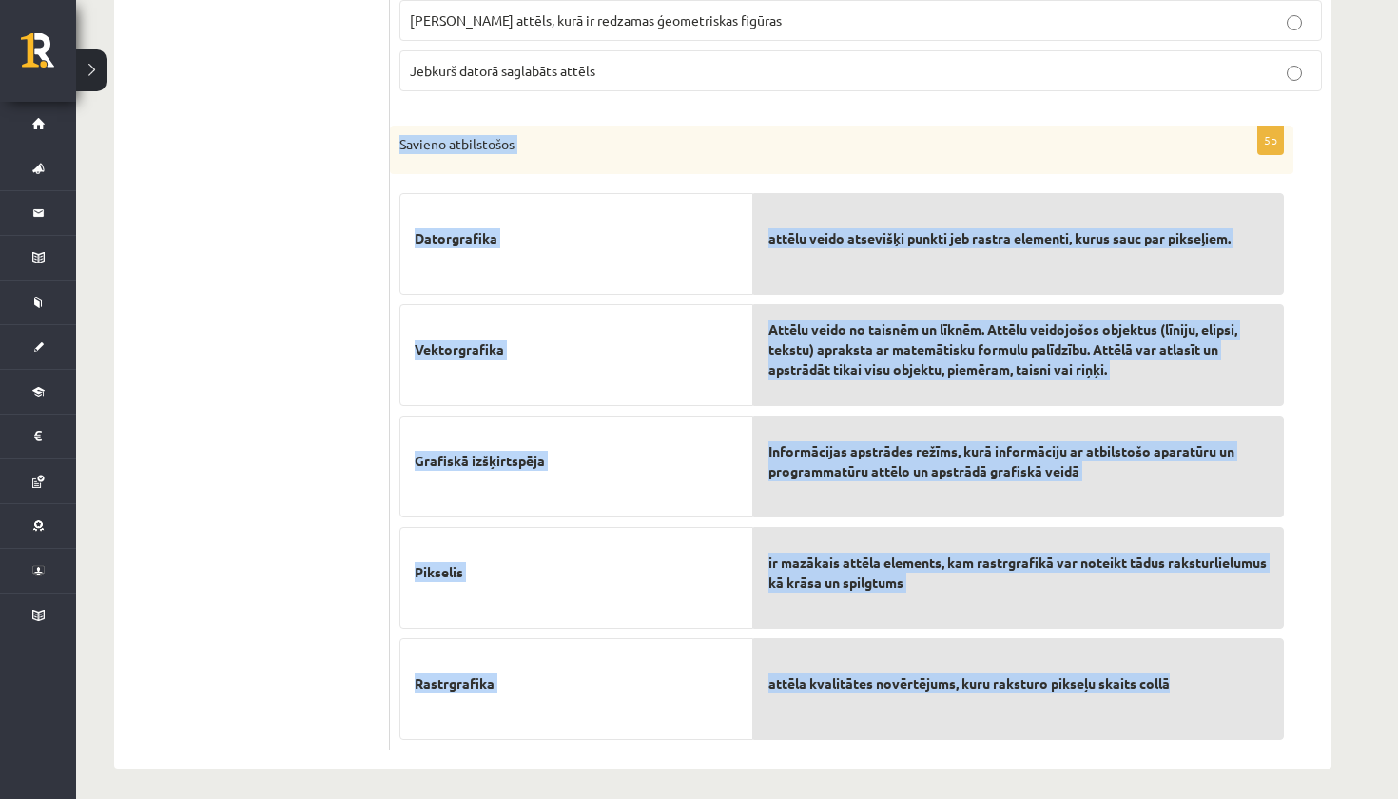
drag, startPoint x: 399, startPoint y: 136, endPoint x: 1147, endPoint y: 683, distance: 926.1
click at [1147, 683] on div "5p Savieno atbilstošos Datorgrafika Vektorgrafika Grafiskā izšķirtspēja Pikseli…" at bounding box center [841, 438] width 903 height 625
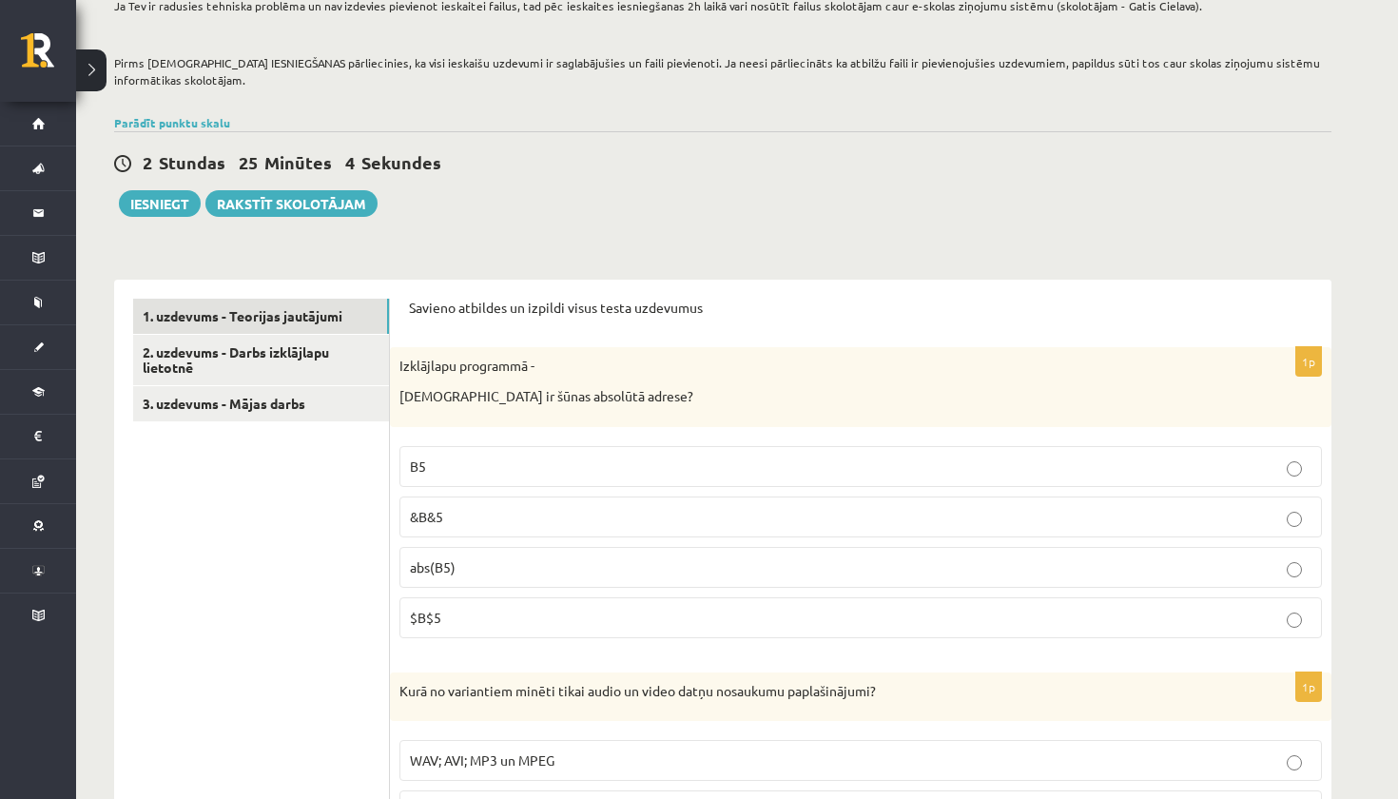
scroll to position [347, 0]
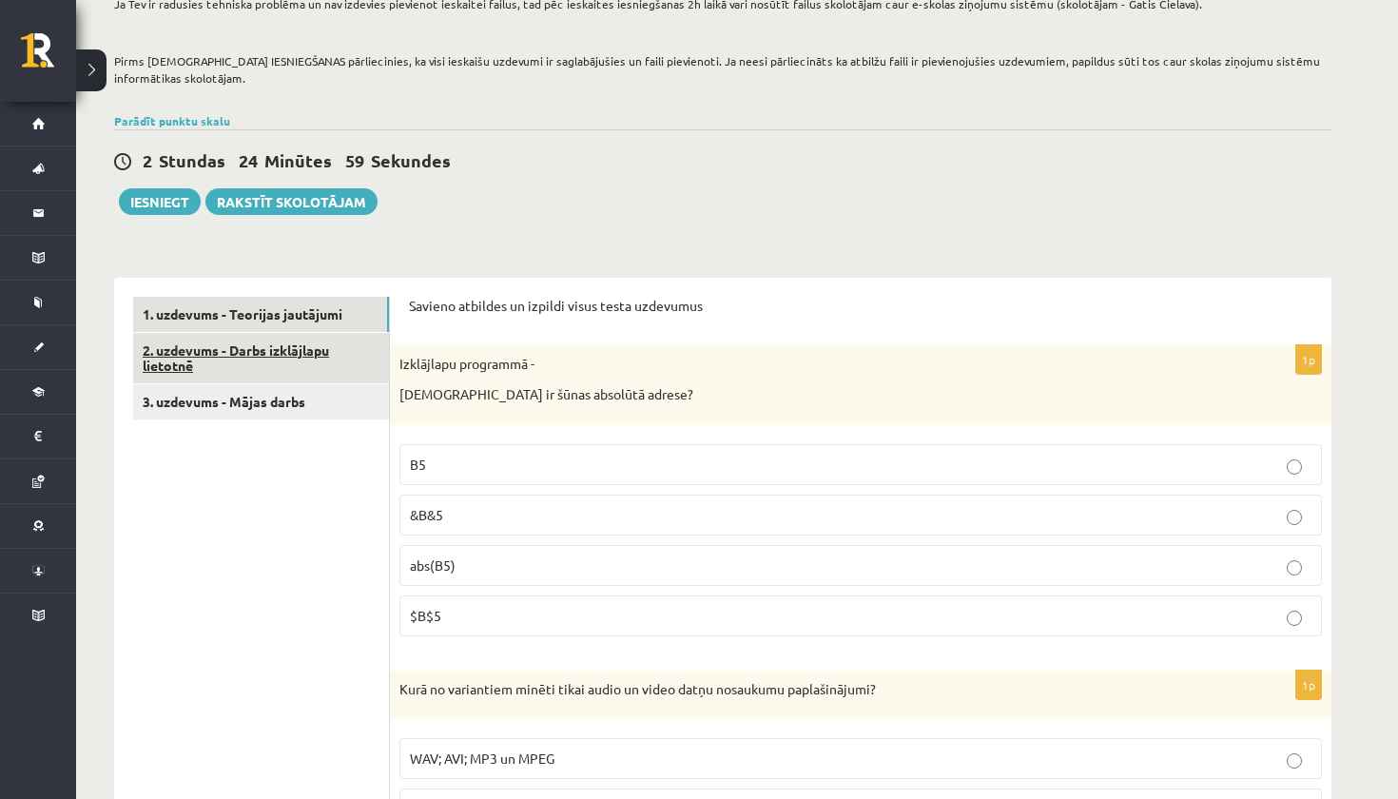
click at [272, 365] on link "2. uzdevums - Darbs izklājlapu lietotnē" at bounding box center [261, 358] width 256 height 51
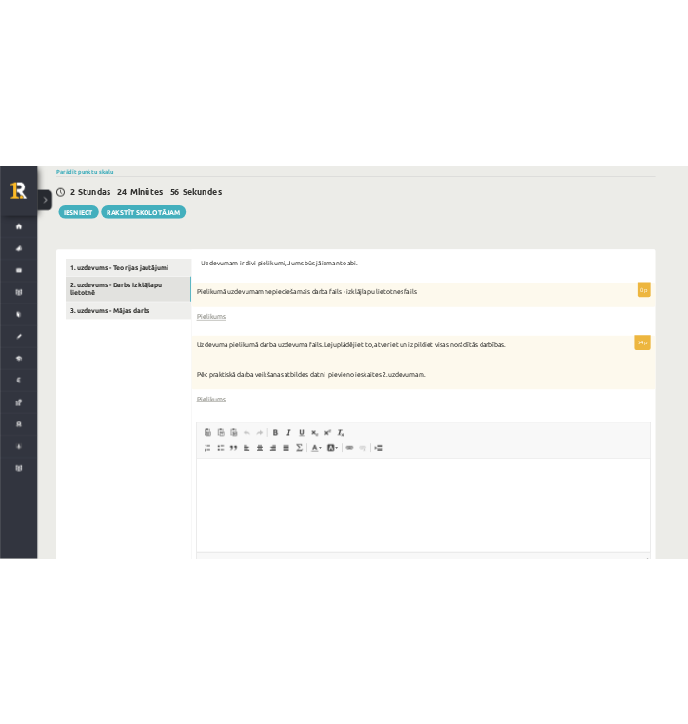
scroll to position [455, 0]
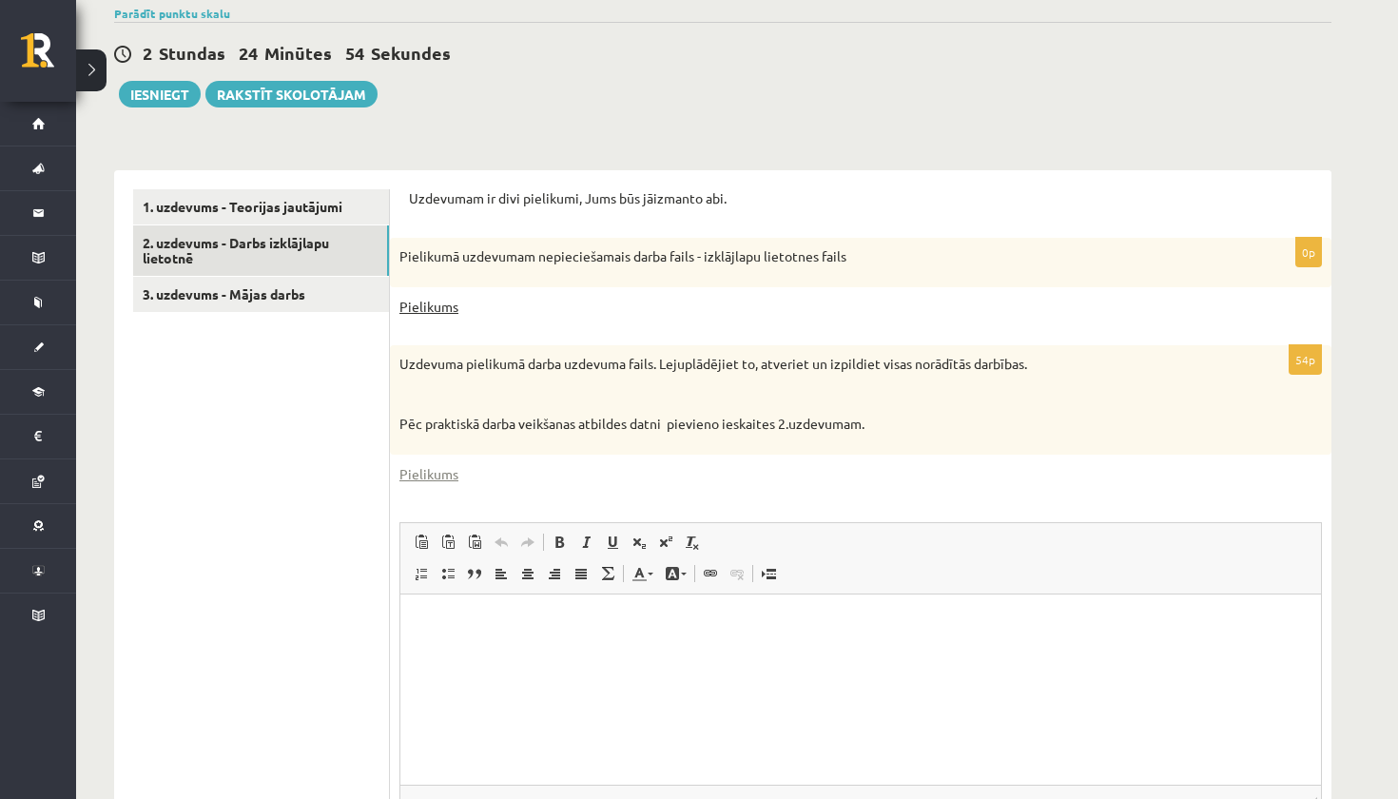
click at [443, 306] on link "Pielikums" at bounding box center [428, 307] width 59 height 20
click at [435, 466] on link "Pielikums" at bounding box center [428, 474] width 59 height 20
